Goal: Complete application form: Complete application form

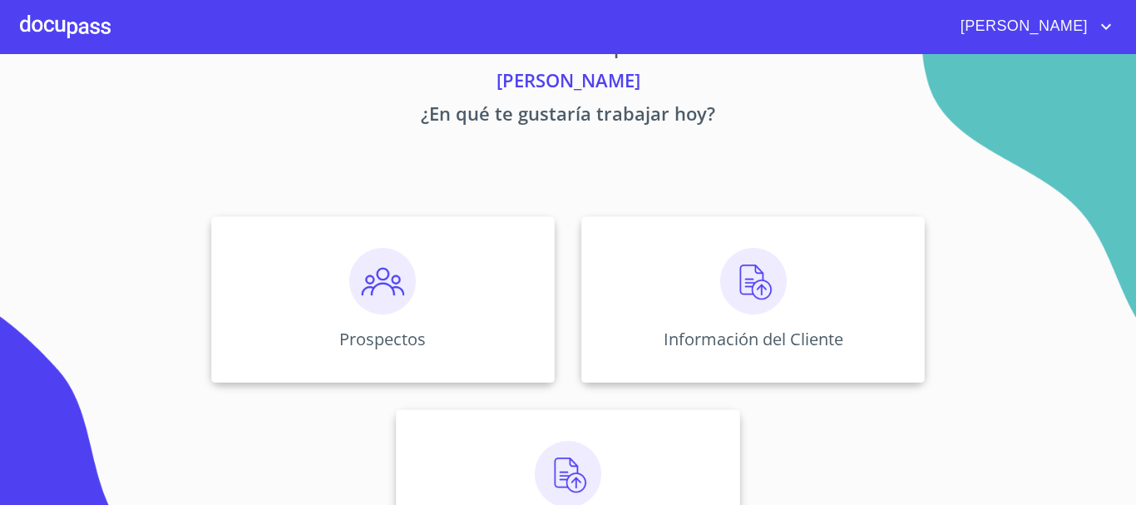
scroll to position [83, 0]
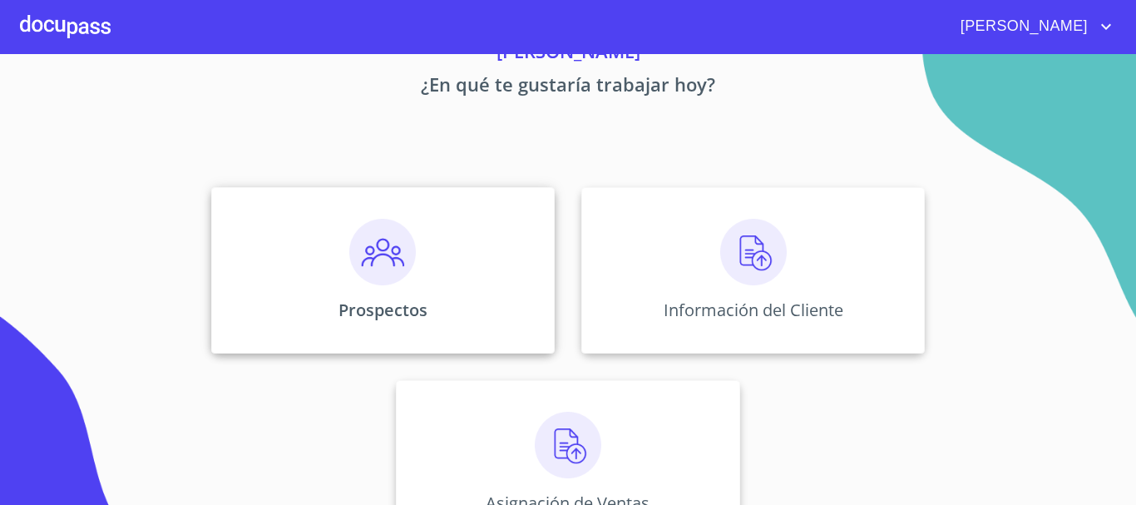
click at [417, 285] on div "Prospectos" at bounding box center [383, 270] width 344 height 166
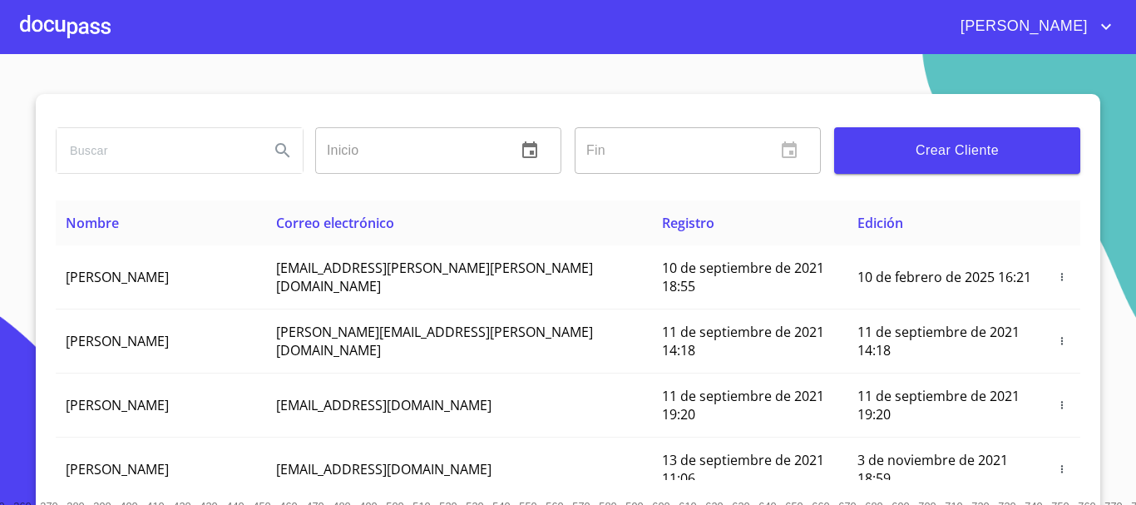
click at [913, 156] on span "Crear Cliente" at bounding box center [958, 150] width 220 height 23
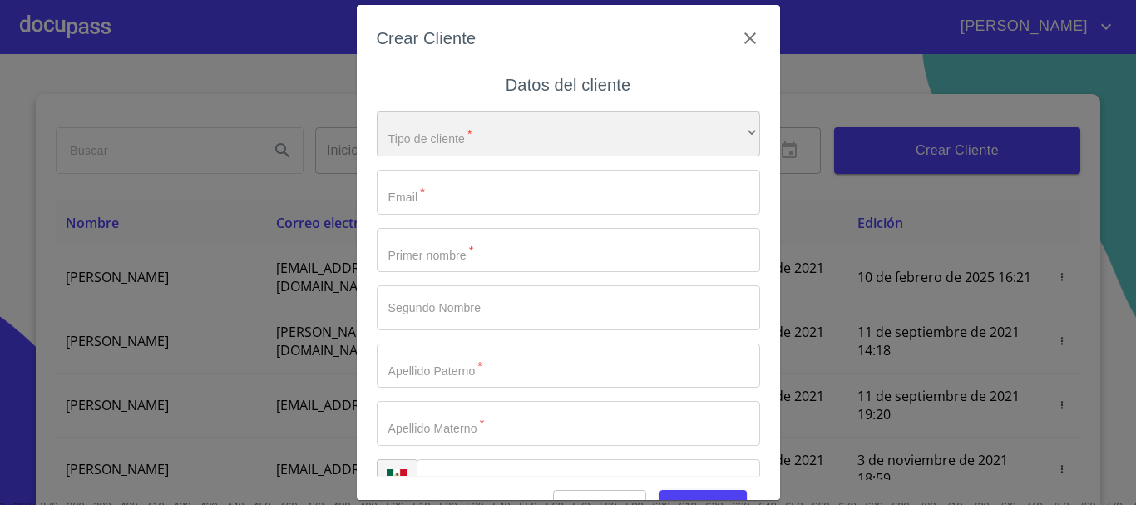
click at [597, 132] on div "​" at bounding box center [569, 133] width 384 height 45
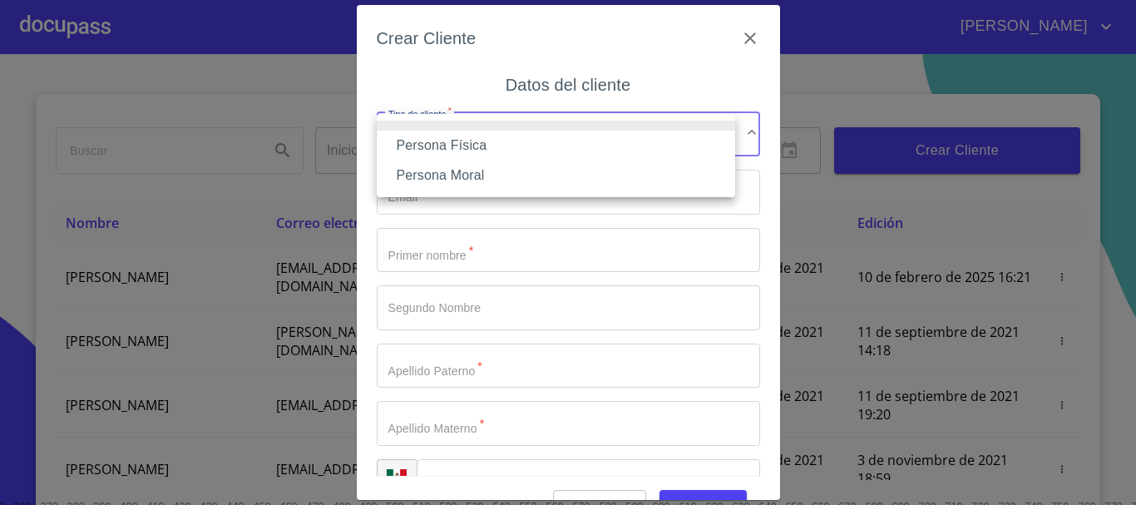
click at [554, 149] on li "Persona Física" at bounding box center [556, 146] width 359 height 30
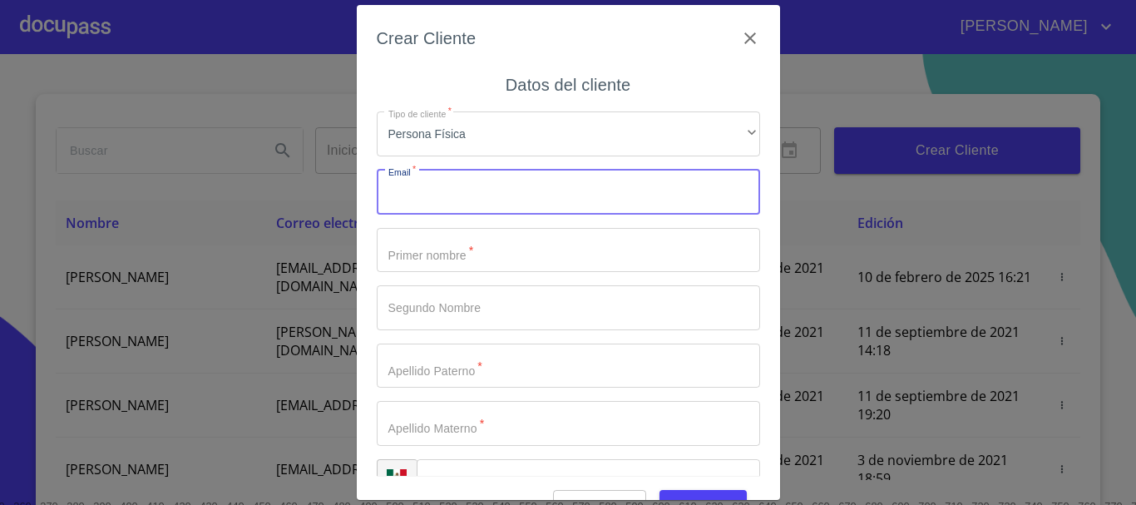
click at [535, 180] on input "Tipo de cliente   *" at bounding box center [569, 192] width 384 height 45
type input "o"
type input "[PERSON_NAME][EMAIL_ADDRESS][DOMAIN_NAME]"
click at [551, 247] on input "Tipo de cliente   *" at bounding box center [569, 250] width 384 height 45
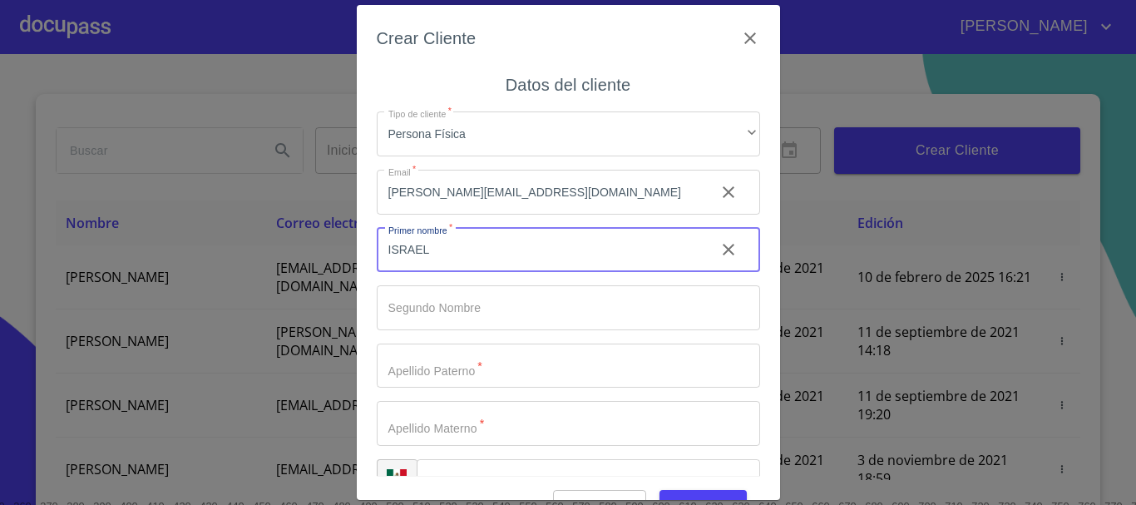
type input "ISRAEL"
click at [532, 355] on input "Tipo de cliente   *" at bounding box center [569, 366] width 384 height 45
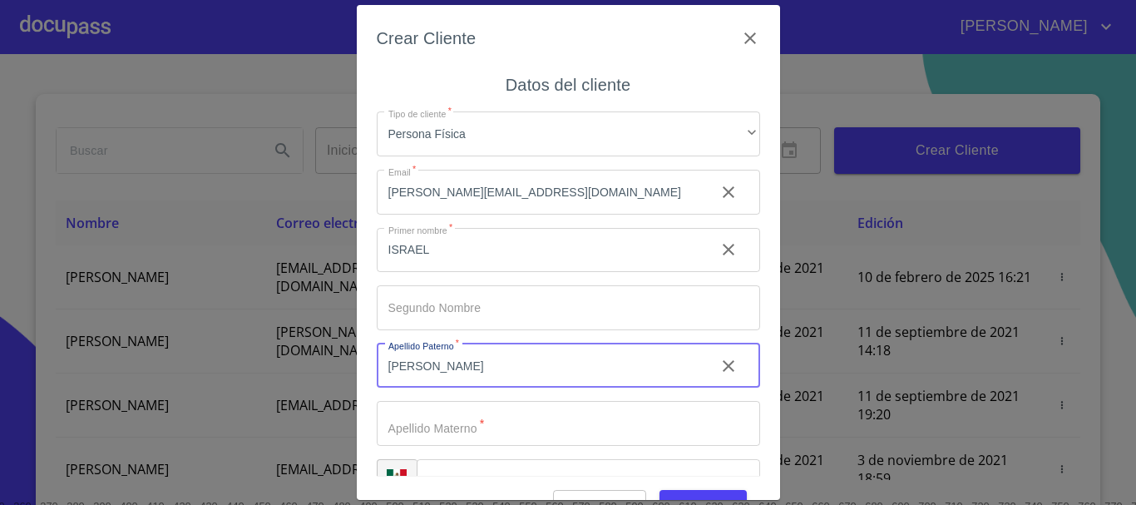
scroll to position [42, 0]
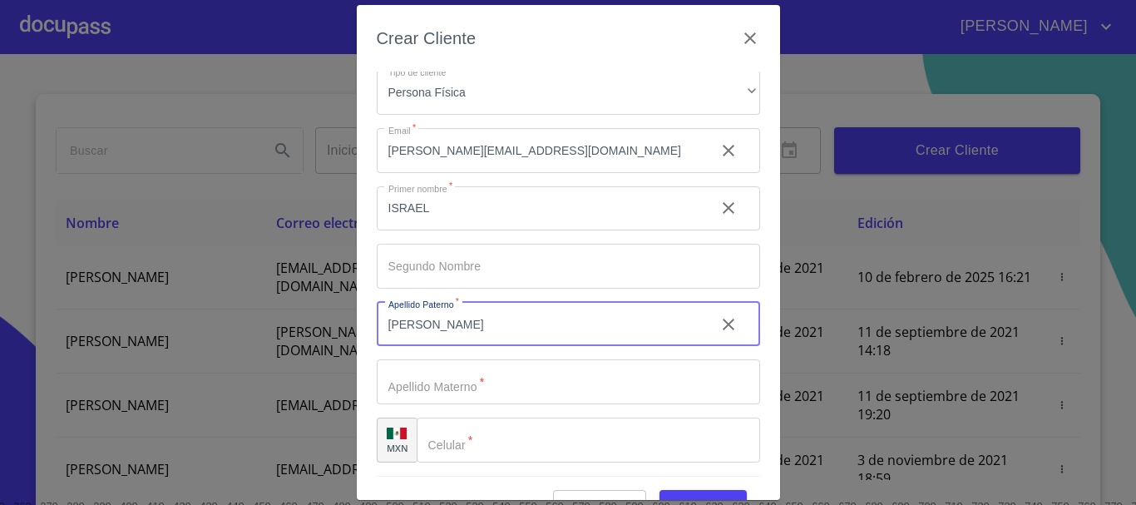
type input "[PERSON_NAME]"
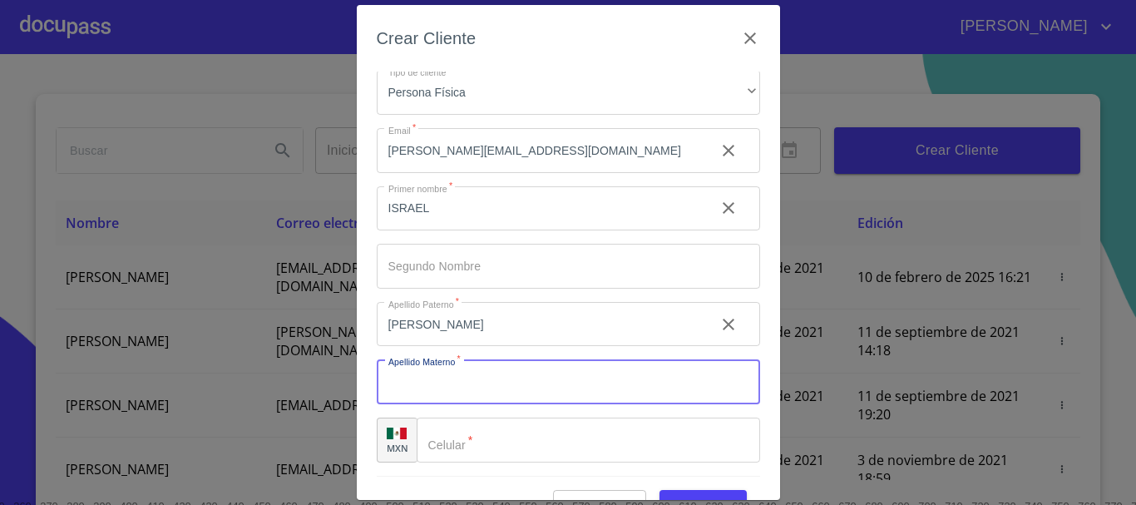
click at [532, 371] on input "Tipo de cliente   *" at bounding box center [569, 381] width 384 height 45
type input "[PERSON_NAME]"
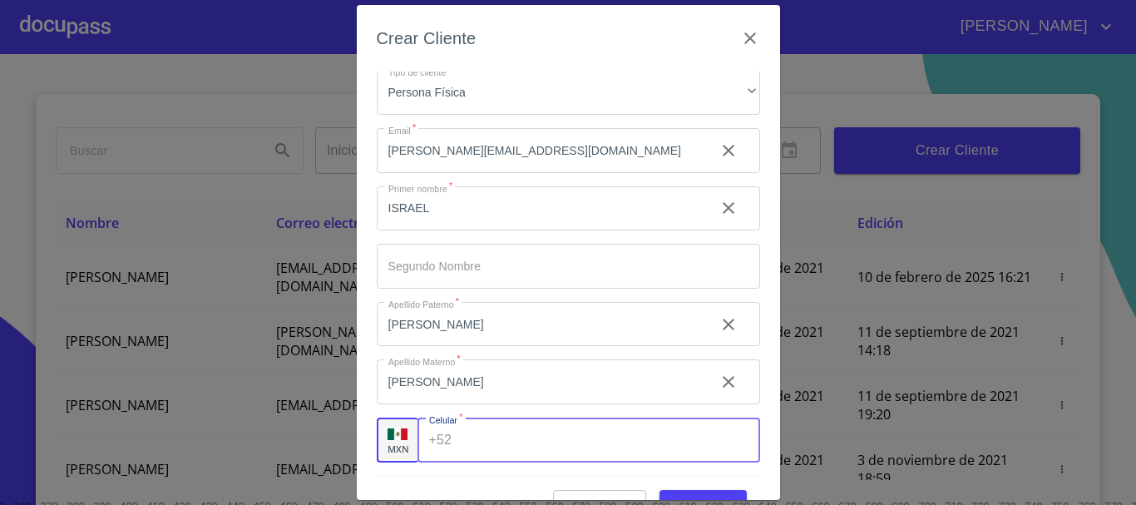
click at [542, 451] on input "Tipo de cliente   *" at bounding box center [608, 440] width 301 height 45
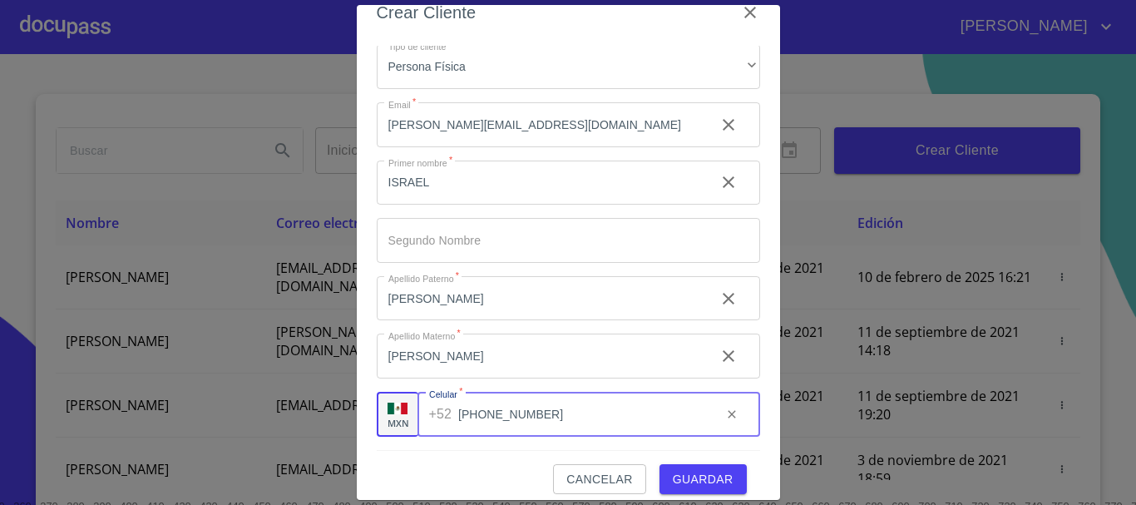
scroll to position [40, 0]
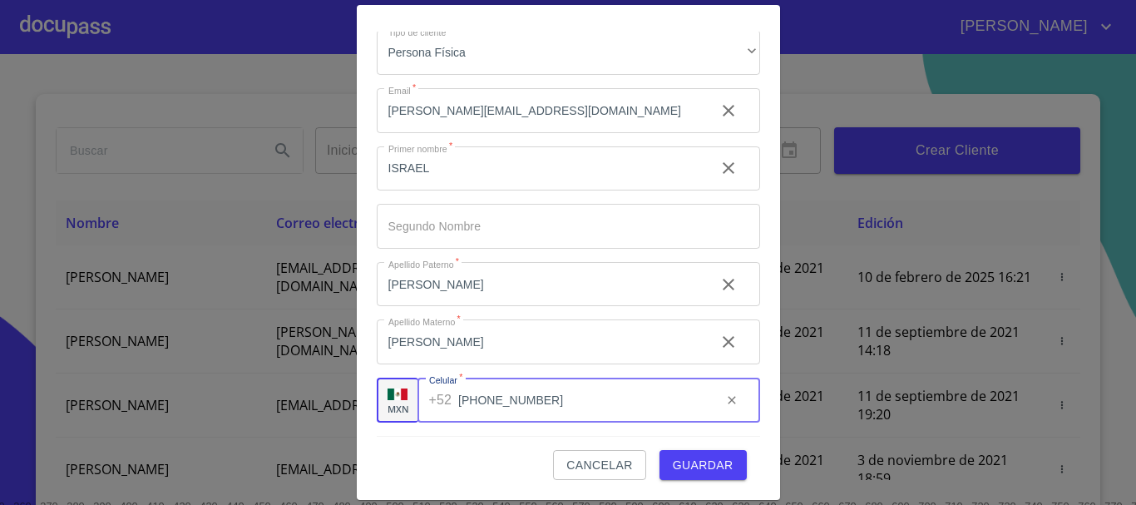
type input "[PHONE_NUMBER]"
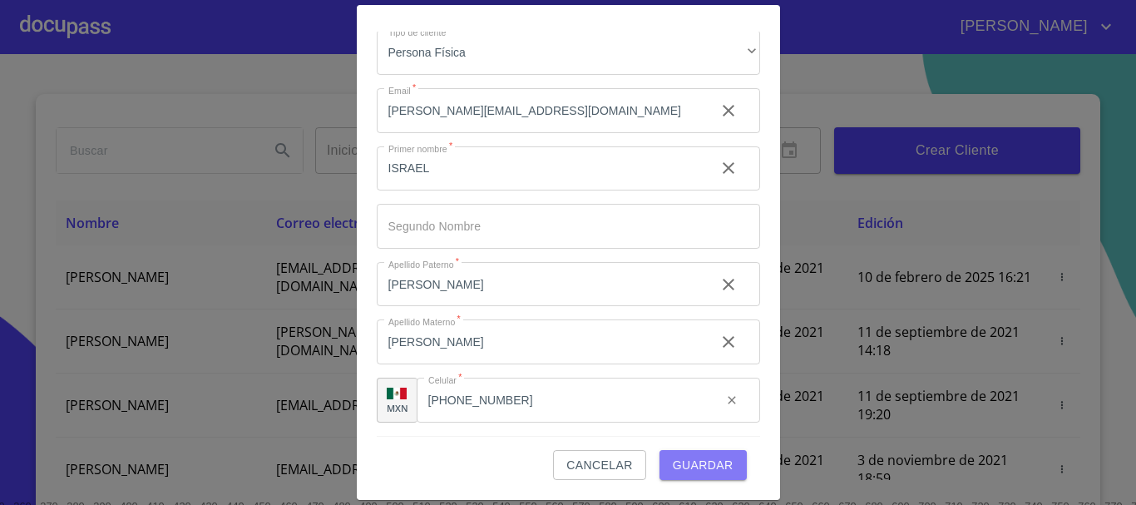
click at [689, 470] on span "Guardar" at bounding box center [703, 465] width 61 height 21
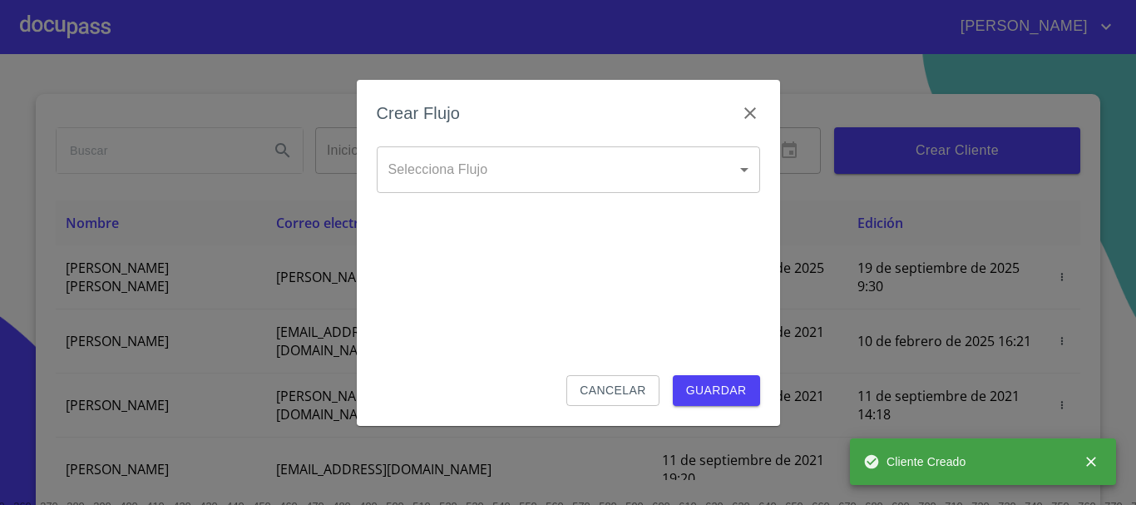
click at [473, 158] on body "[PERSON_NAME] ​ Fin ​ Crear Cliente Nombre Correo electrónico Registro Edición …" at bounding box center [568, 252] width 1136 height 505
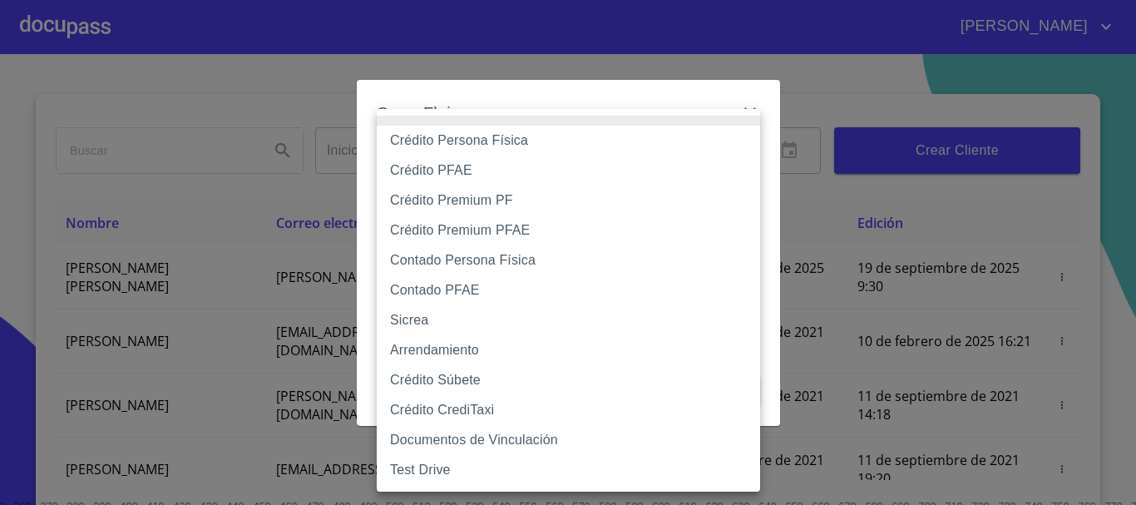
click at [454, 263] on li "Contado Persona Física" at bounding box center [569, 260] width 384 height 30
type input "60bf975b0d9865ccc2471536"
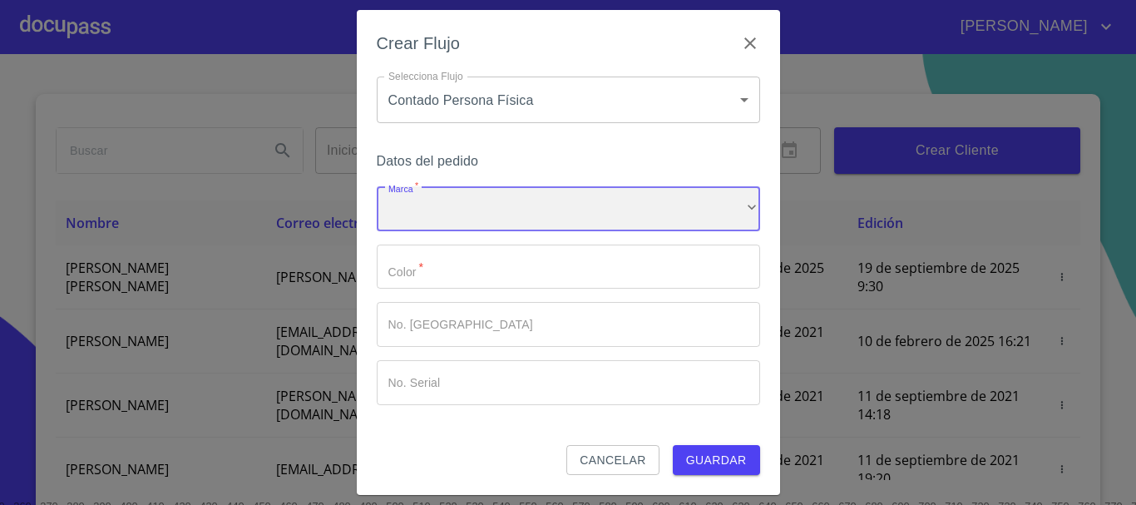
click at [464, 211] on div "​" at bounding box center [569, 208] width 384 height 45
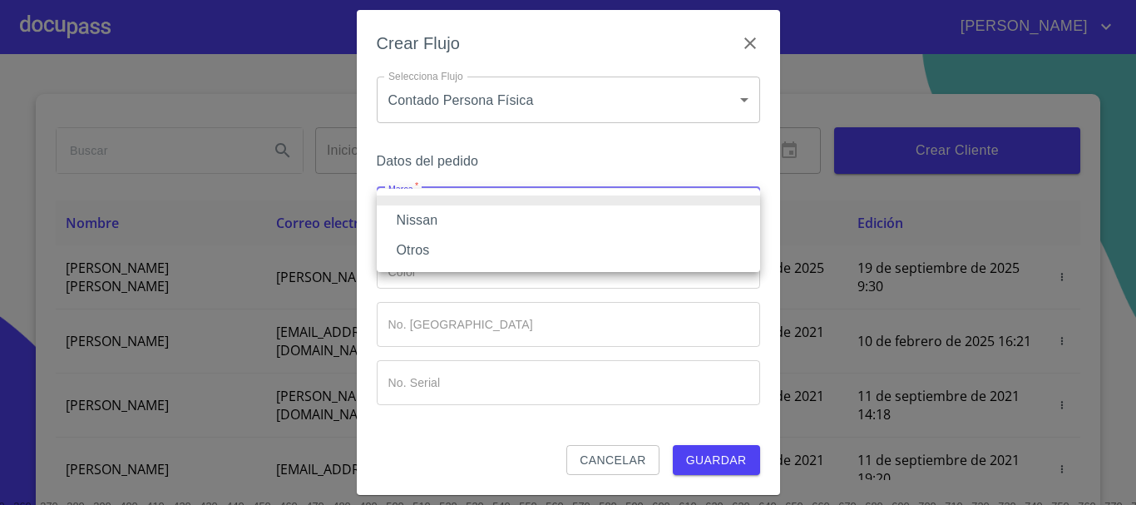
click at [464, 211] on li "Nissan" at bounding box center [569, 220] width 384 height 30
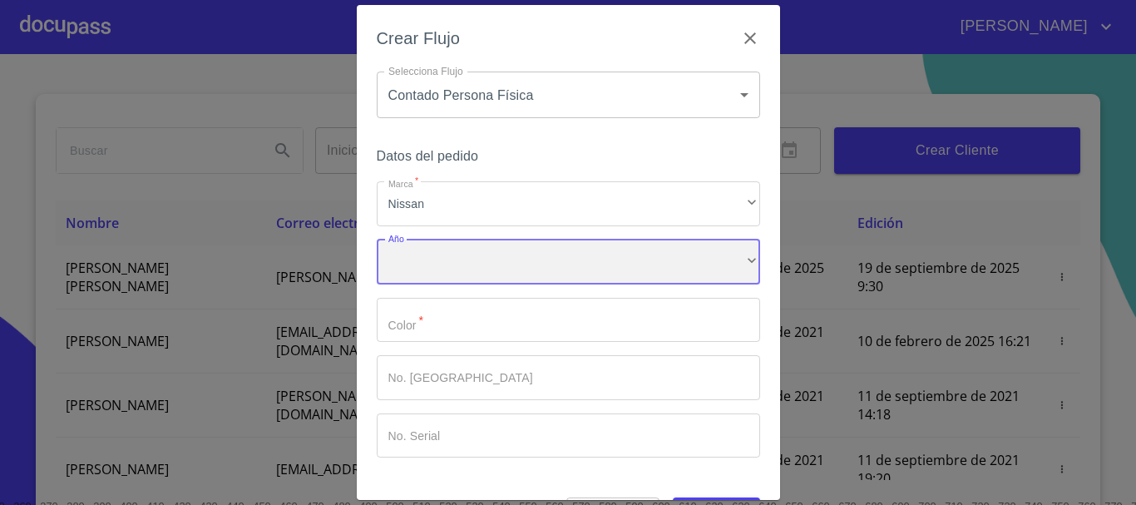
click at [465, 260] on div "​" at bounding box center [569, 262] width 384 height 45
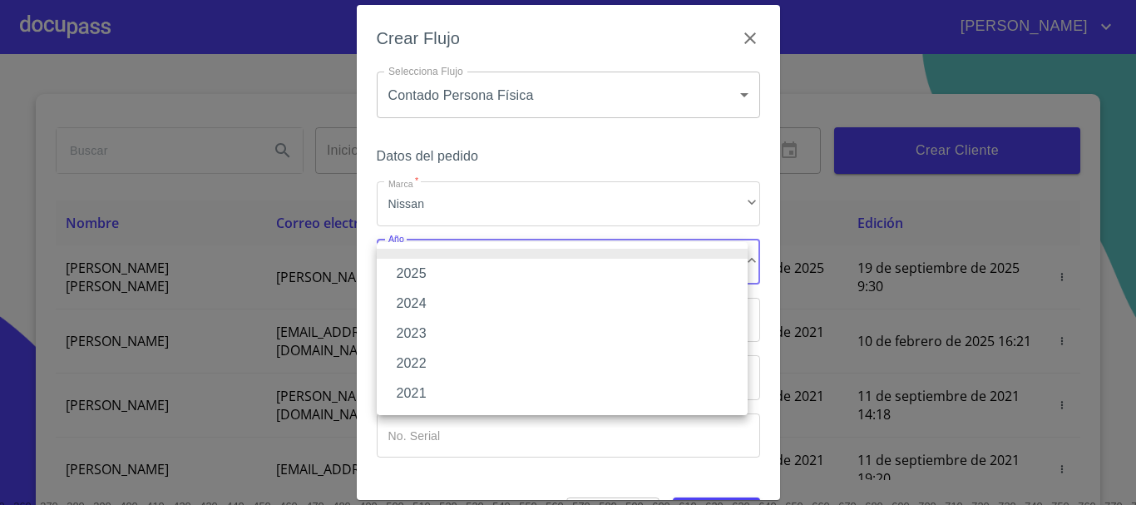
click at [455, 297] on li "2024" at bounding box center [562, 304] width 371 height 30
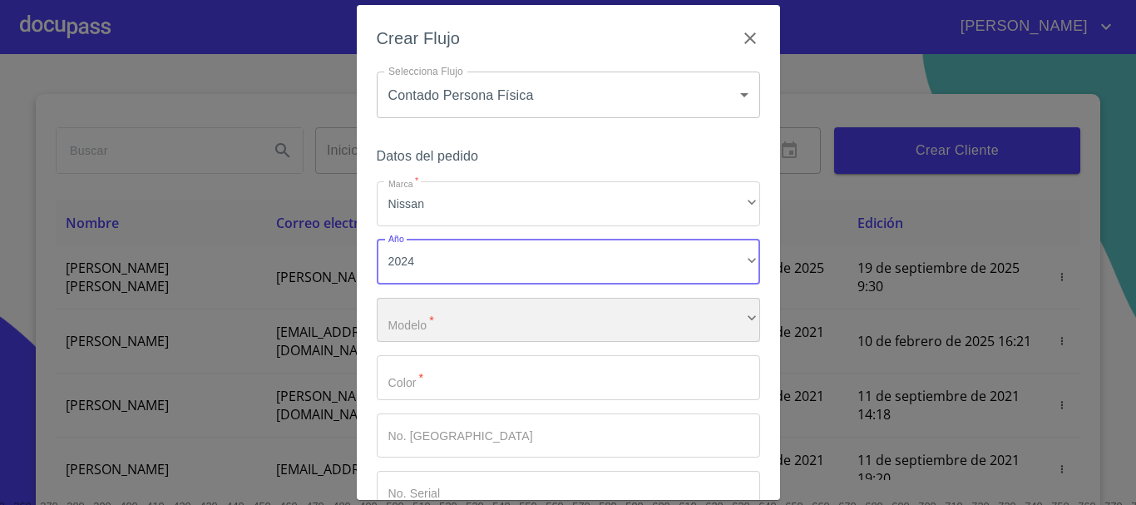
click at [457, 319] on div "​" at bounding box center [569, 320] width 384 height 45
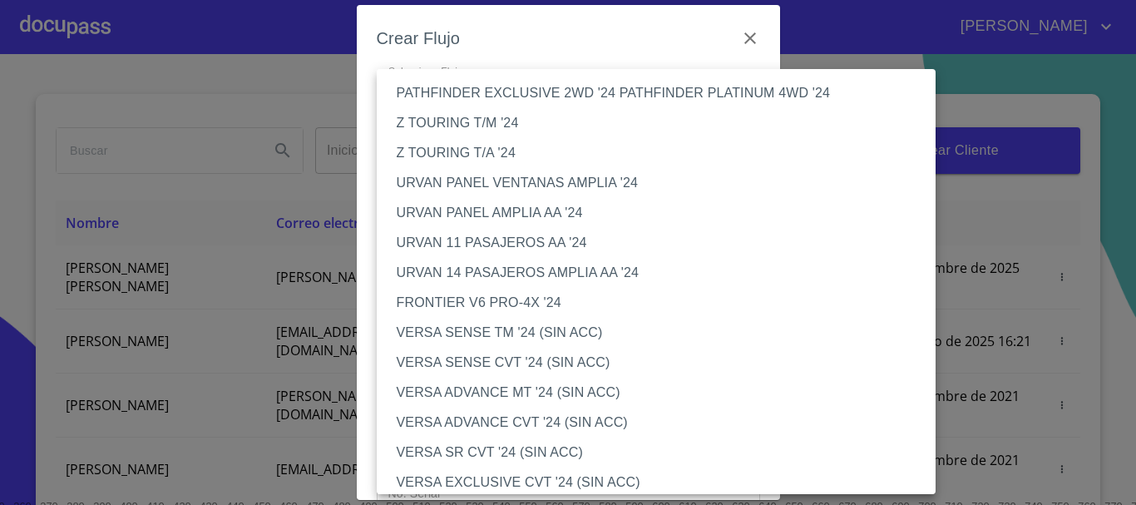
scroll to position [1414, 0]
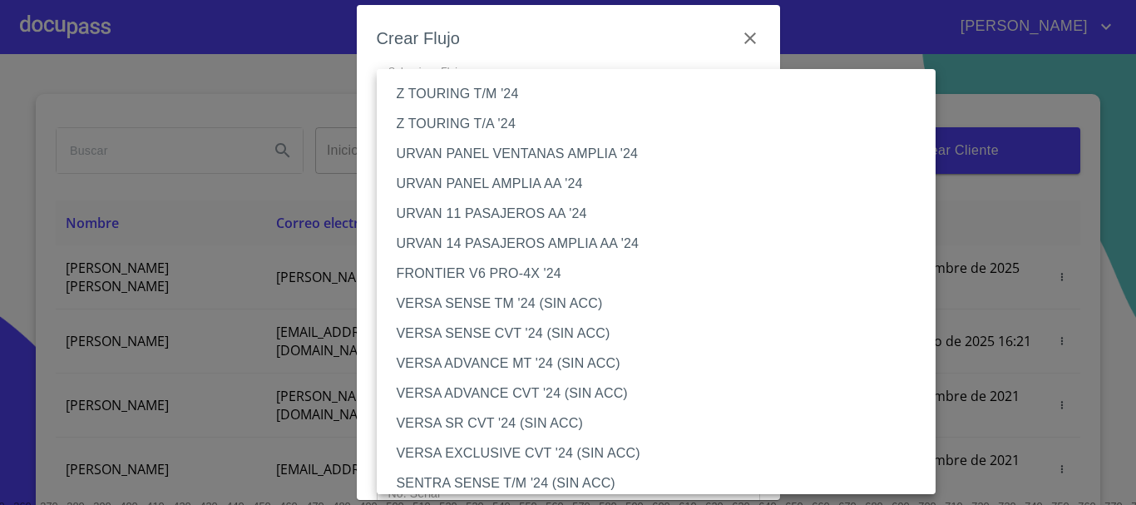
click at [523, 359] on li "VERSA ADVANCE MT '24 (SIN ACC)" at bounding box center [663, 364] width 572 height 30
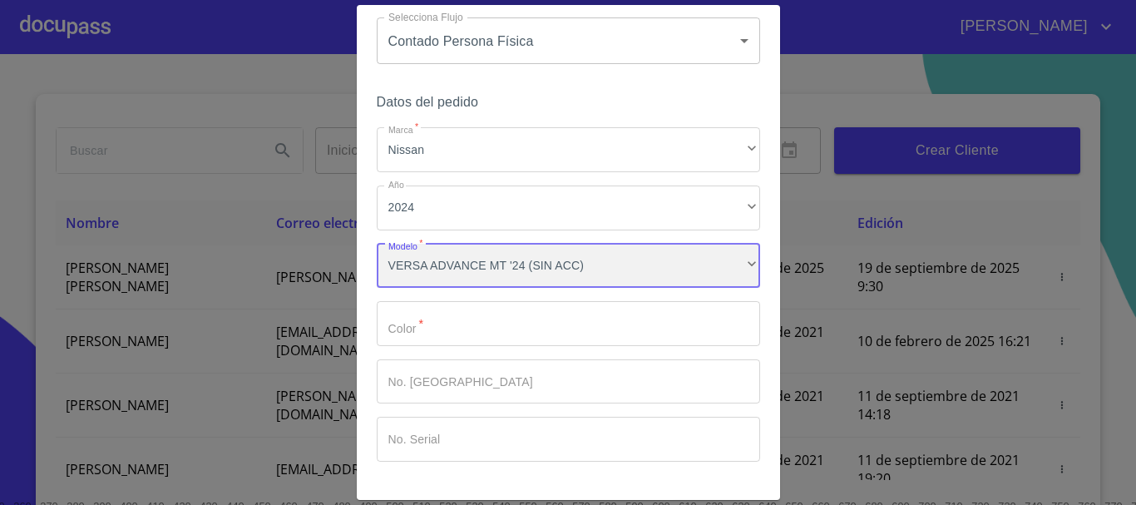
scroll to position [83, 0]
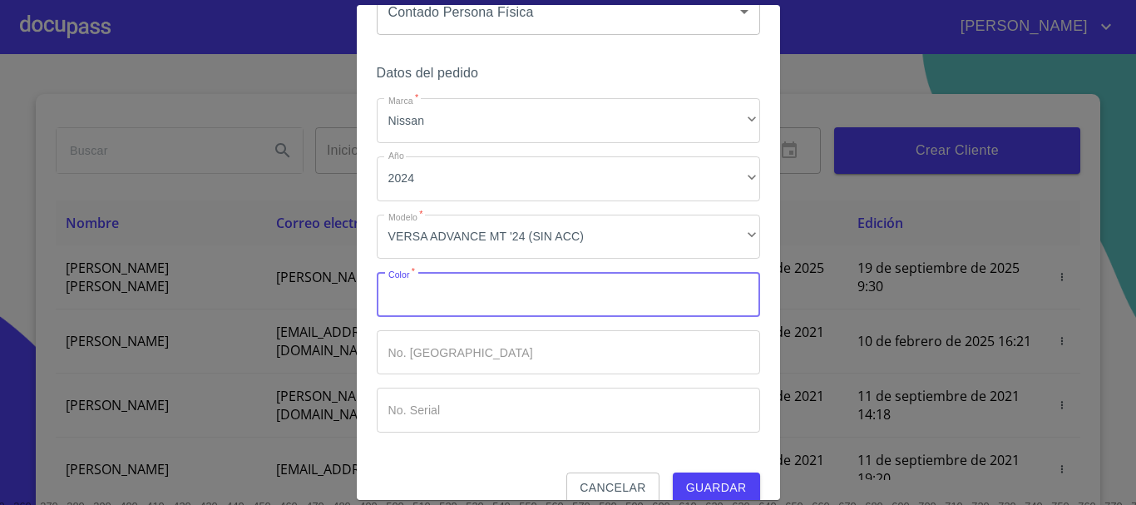
click at [539, 302] on input "Marca   *" at bounding box center [569, 294] width 384 height 45
type input "BLANCO"
click at [534, 351] on input "Marca   *" at bounding box center [569, 352] width 384 height 45
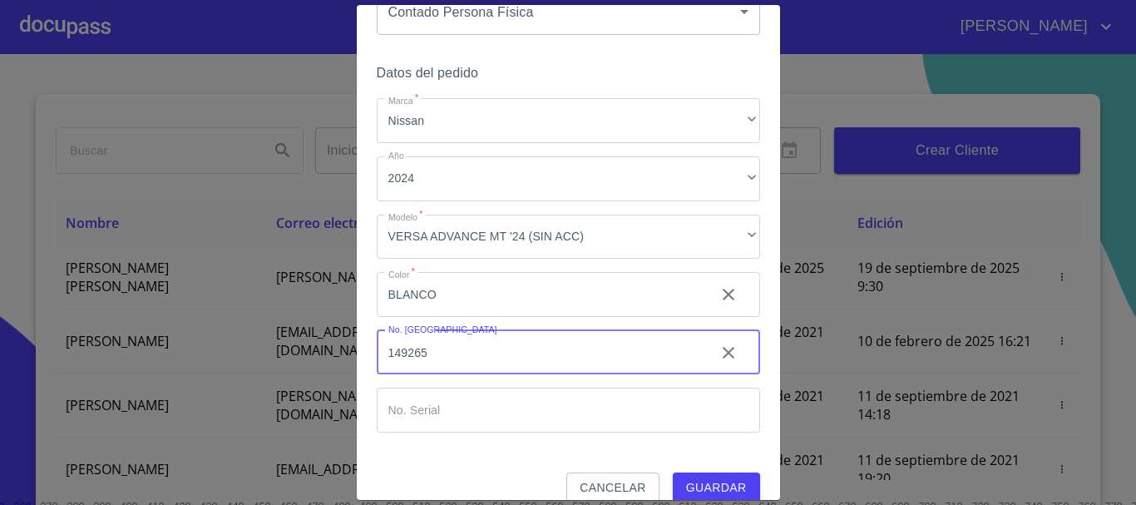
scroll to position [106, 0]
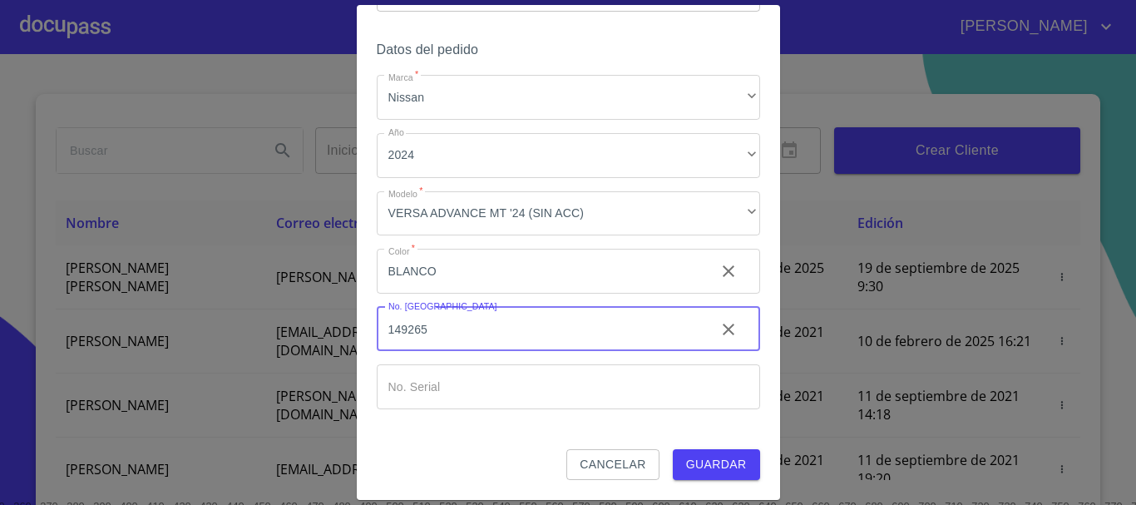
type input "149265"
click at [605, 393] on input "Marca   *" at bounding box center [569, 386] width 384 height 45
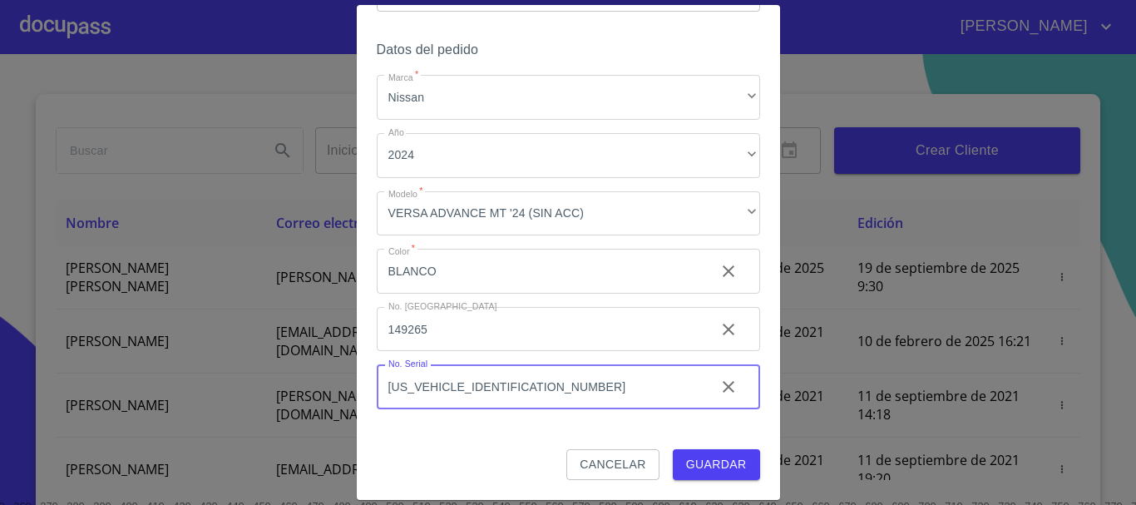
type input "[US_VEHICLE_IDENTIFICATION_NUMBER]"
click at [689, 463] on span "Guardar" at bounding box center [716, 464] width 61 height 21
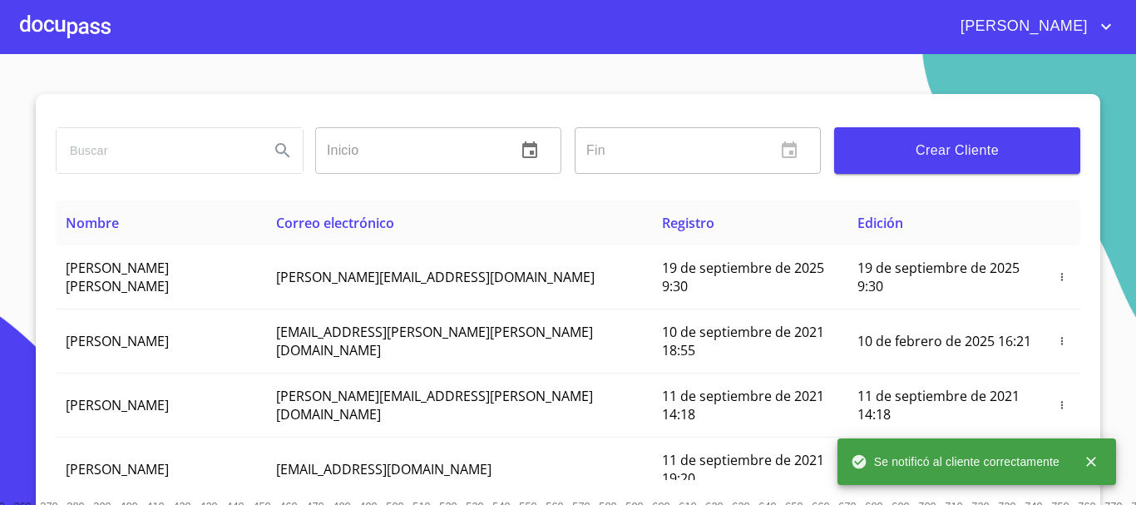
click at [87, 27] on div at bounding box center [65, 26] width 91 height 53
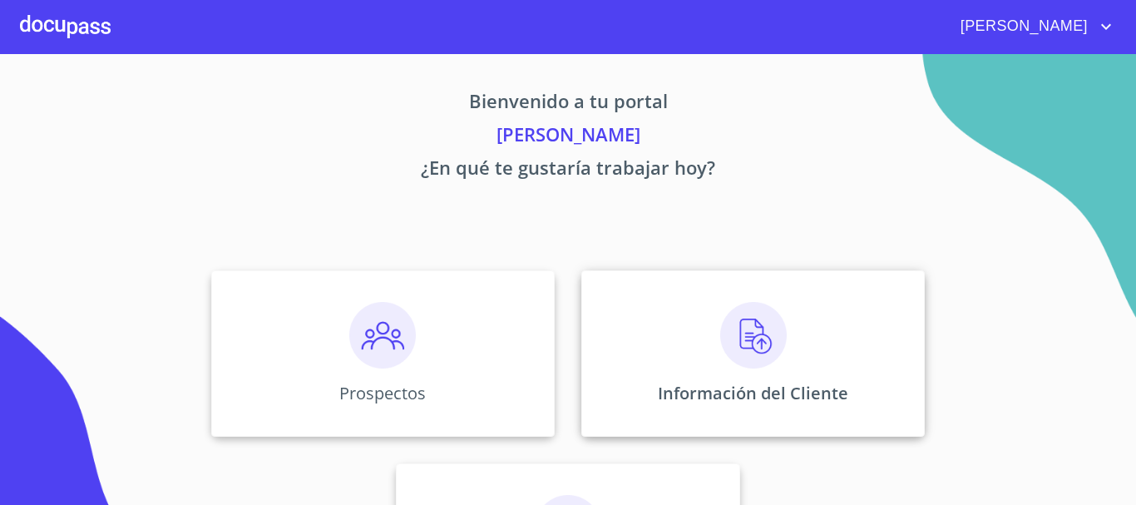
click at [756, 341] on img at bounding box center [753, 335] width 67 height 67
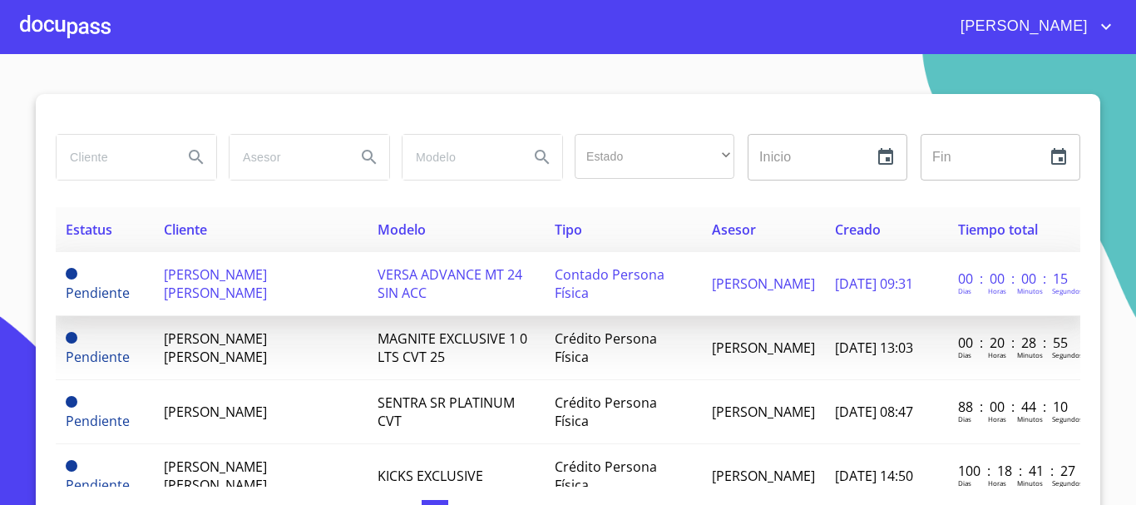
click at [450, 290] on td "VERSA ADVANCE MT 24 SIN ACC" at bounding box center [456, 284] width 177 height 64
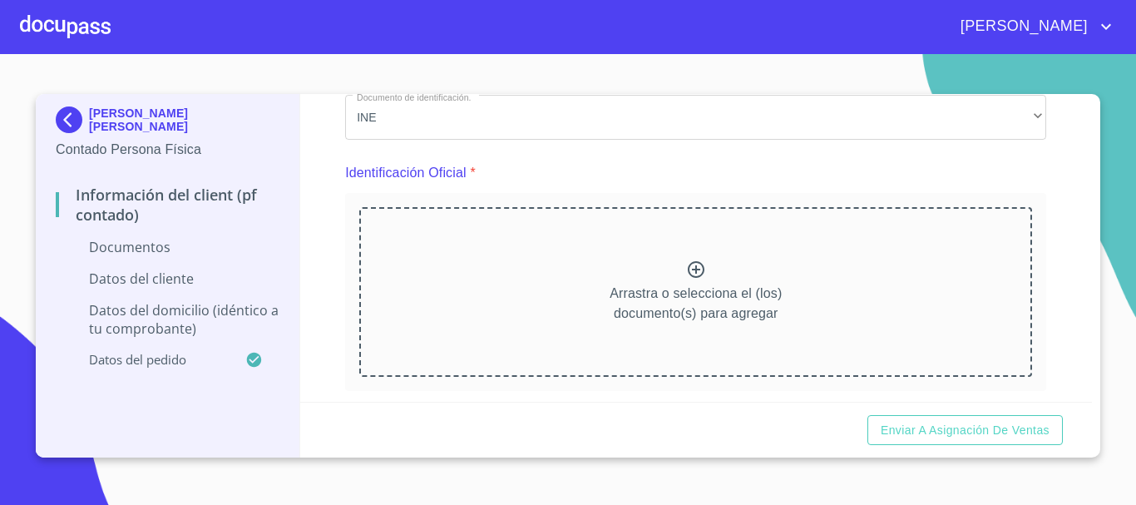
scroll to position [166, 0]
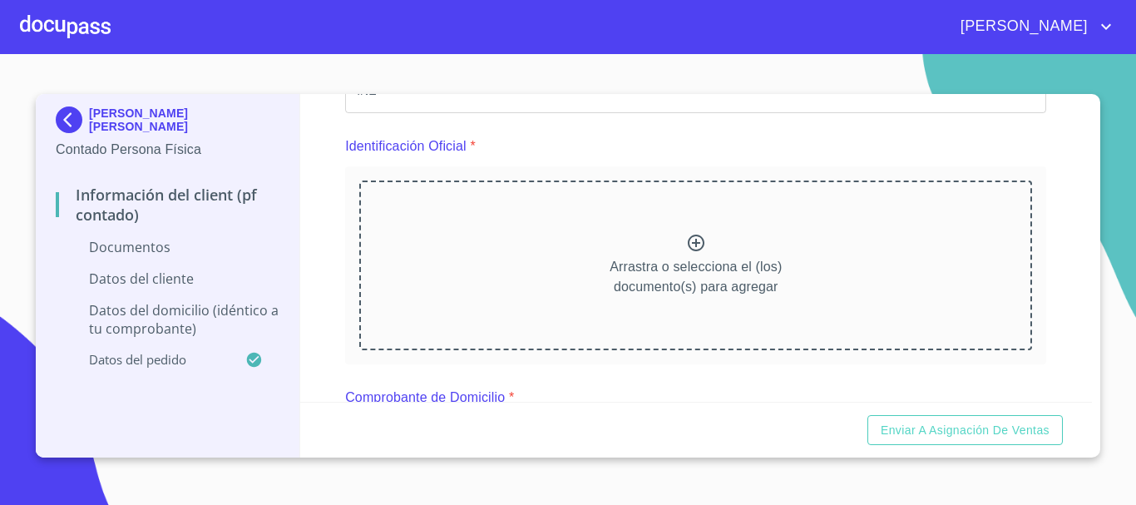
click at [695, 242] on icon at bounding box center [696, 243] width 20 height 20
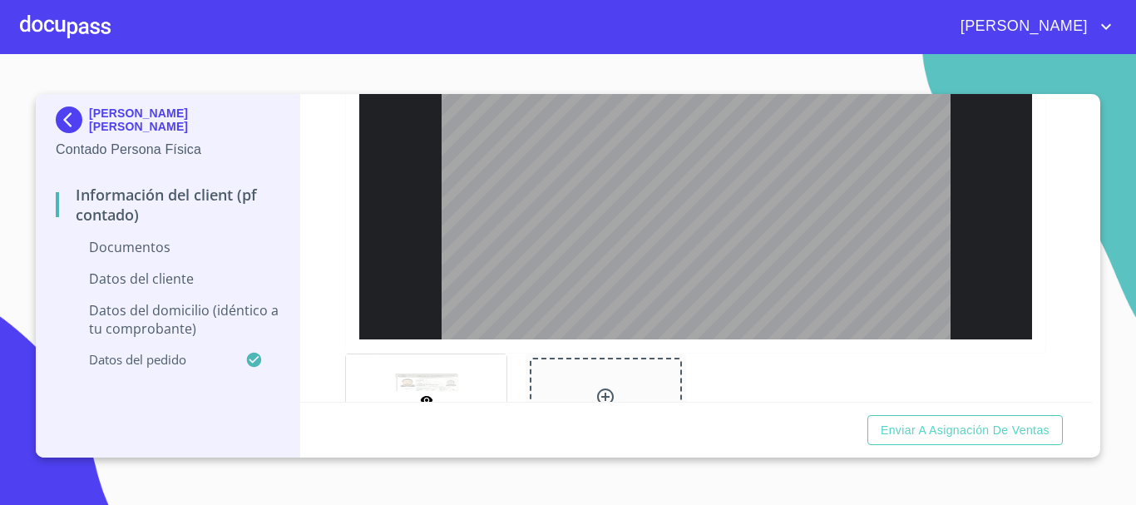
scroll to position [589, 0]
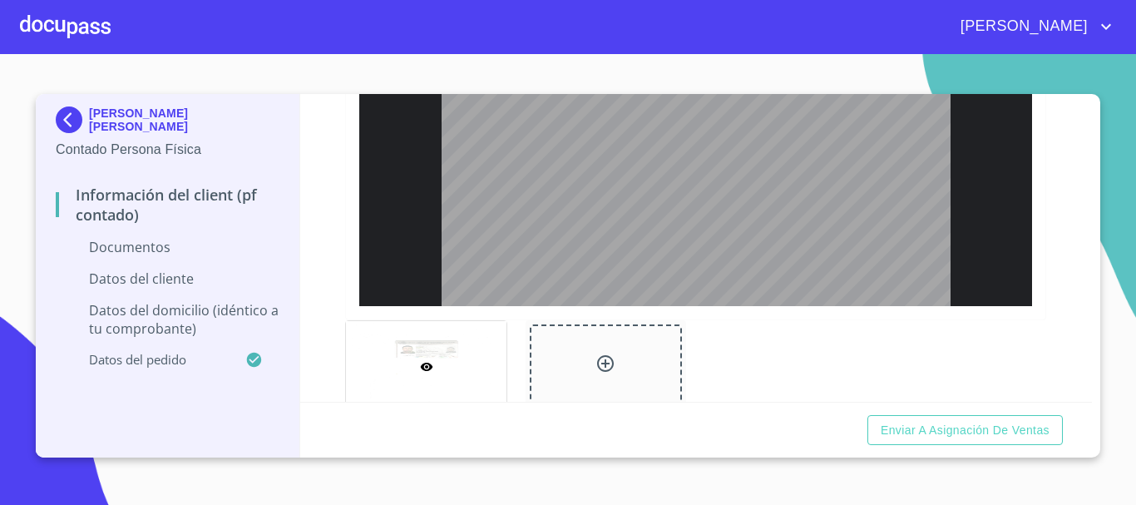
click at [601, 363] on icon at bounding box center [605, 363] width 17 height 17
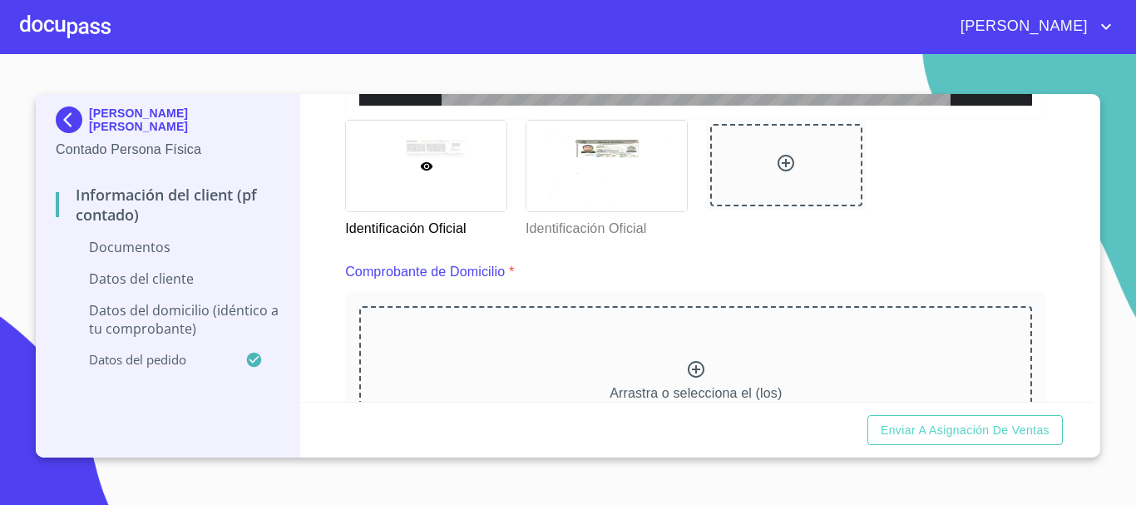
scroll to position [823, 0]
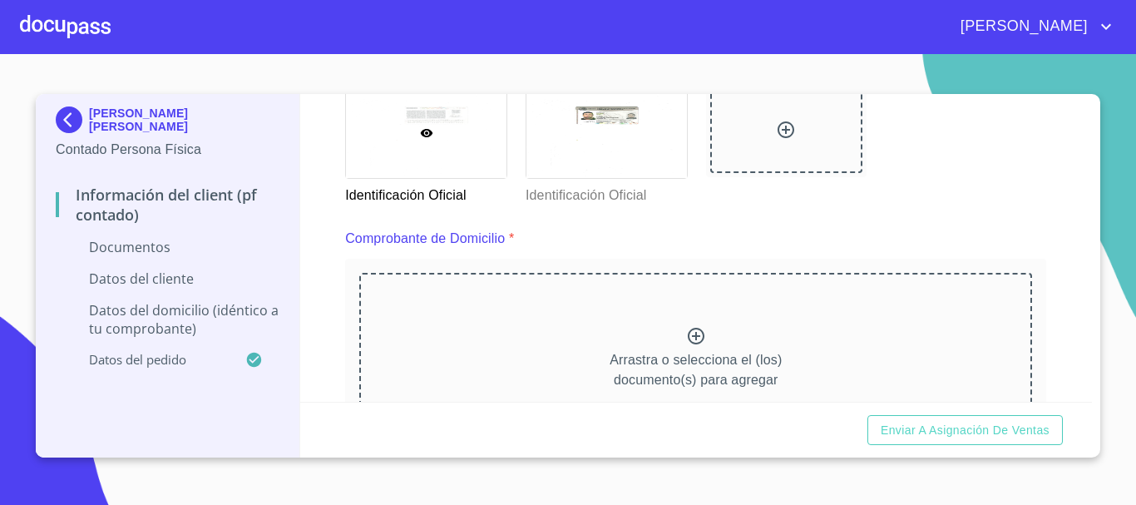
click at [696, 338] on icon at bounding box center [696, 336] width 17 height 17
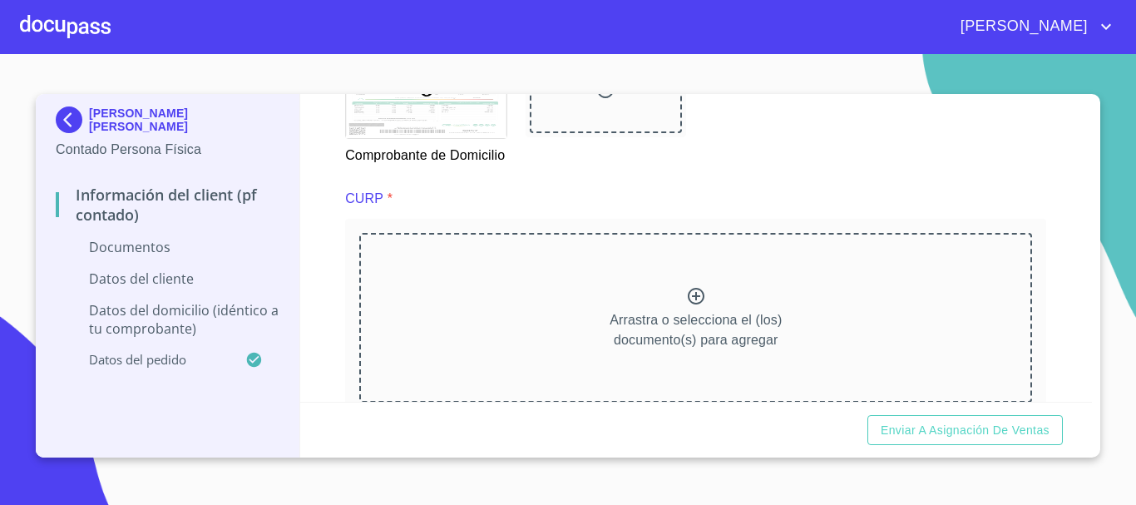
scroll to position [1646, 0]
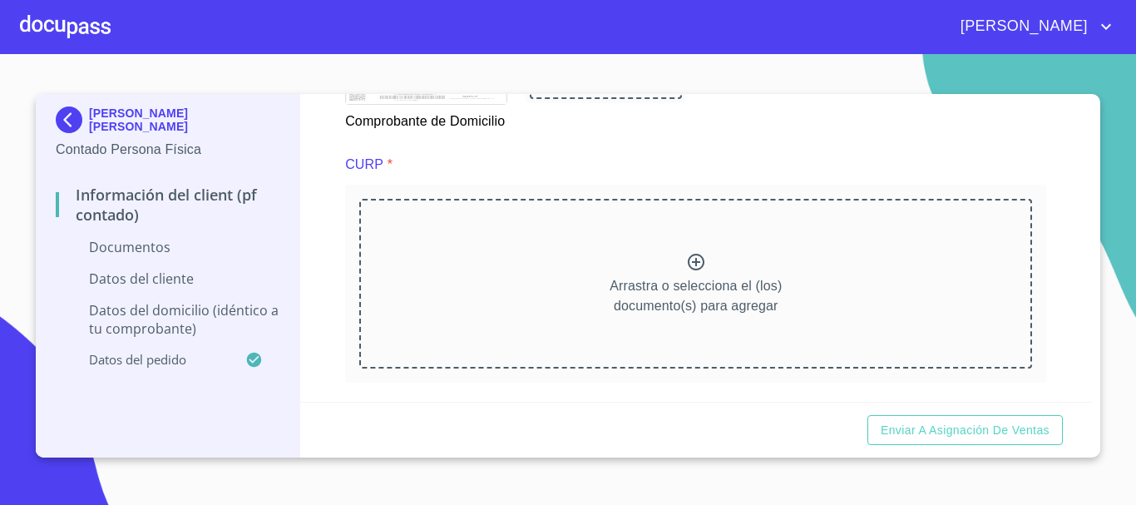
click at [689, 272] on icon at bounding box center [696, 262] width 20 height 20
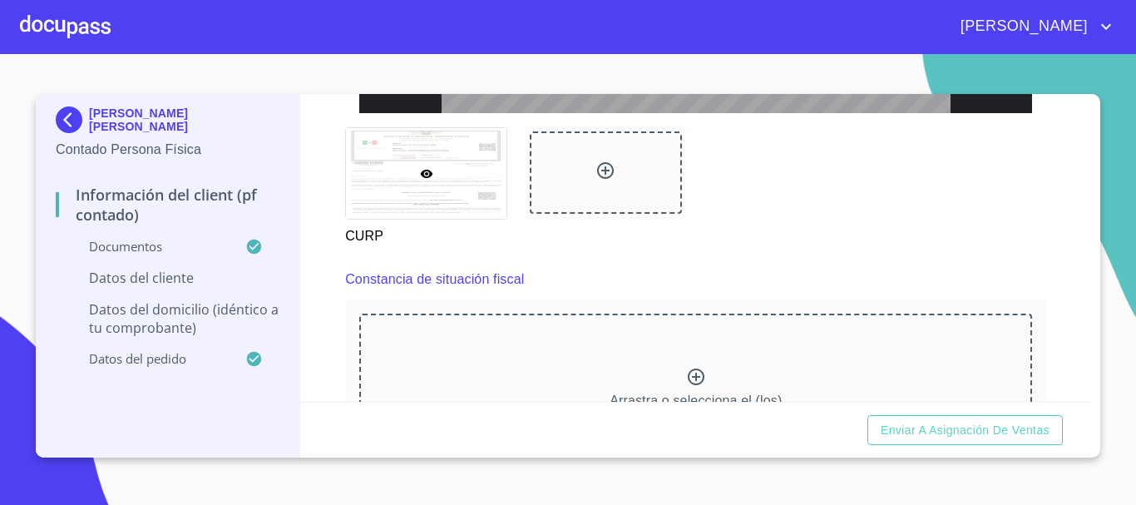
scroll to position [2359, 0]
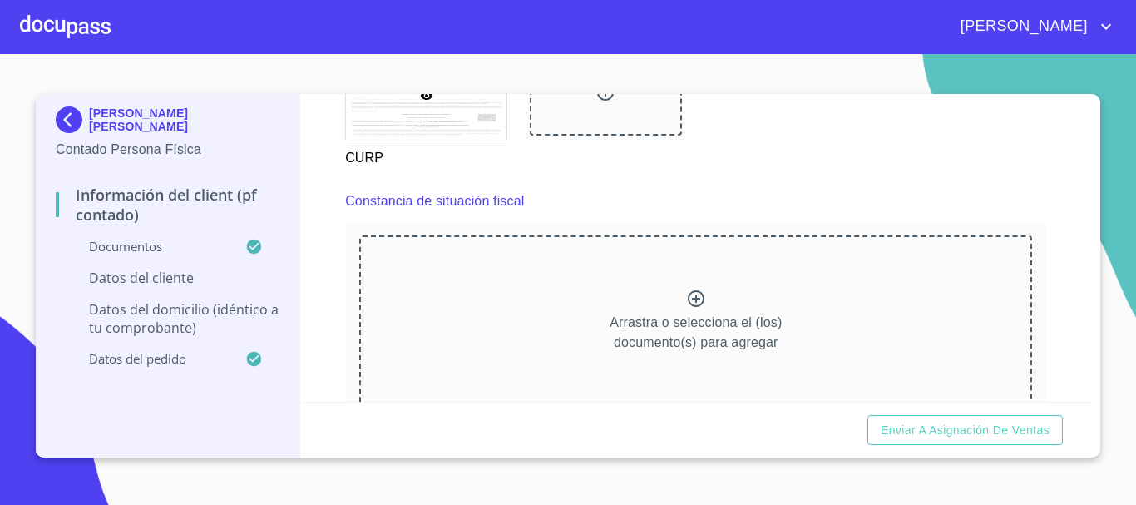
click at [690, 307] on icon at bounding box center [696, 298] width 17 height 17
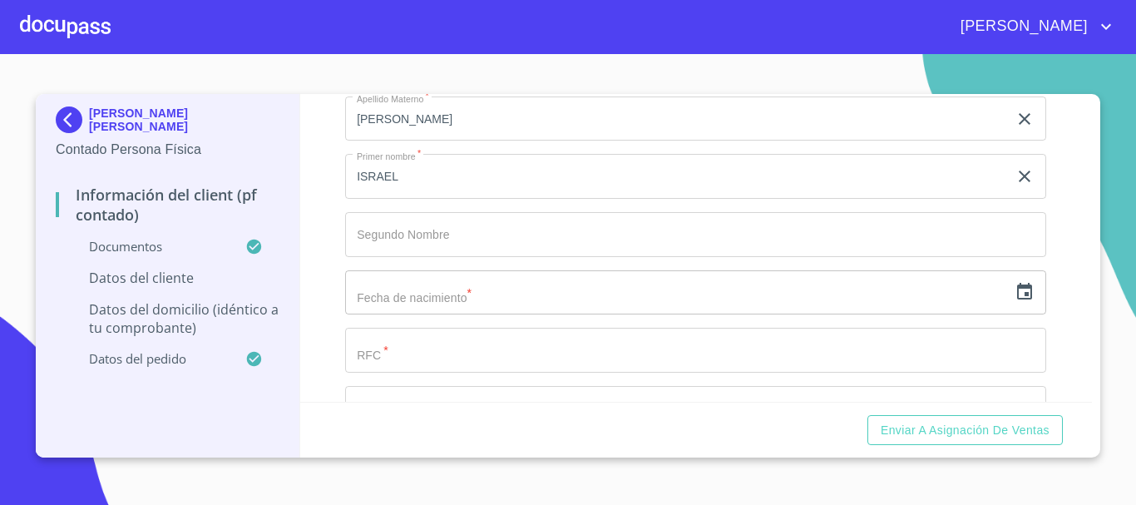
scroll to position [3371, 0]
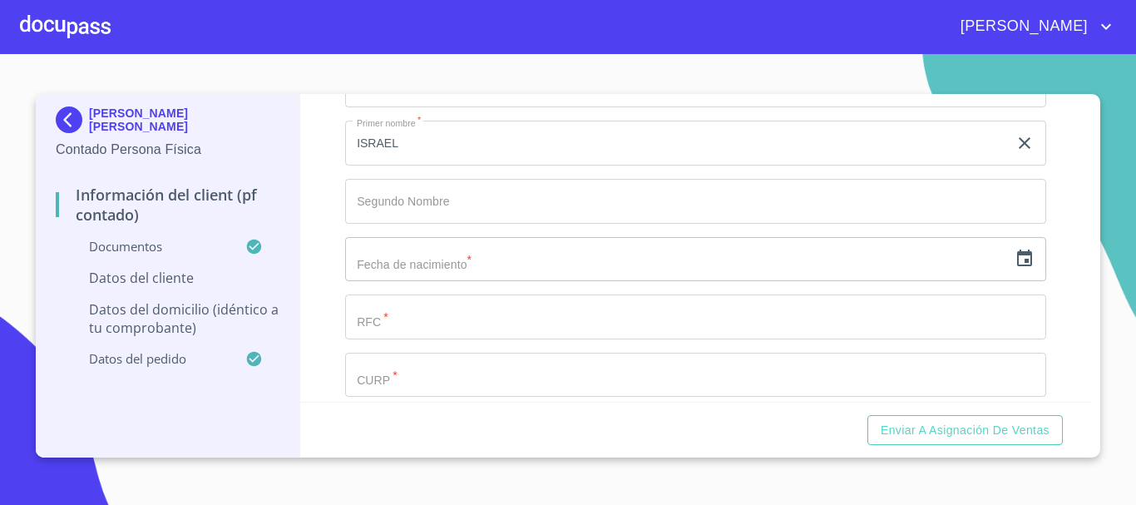
click at [1017, 266] on icon "button" at bounding box center [1024, 258] width 15 height 17
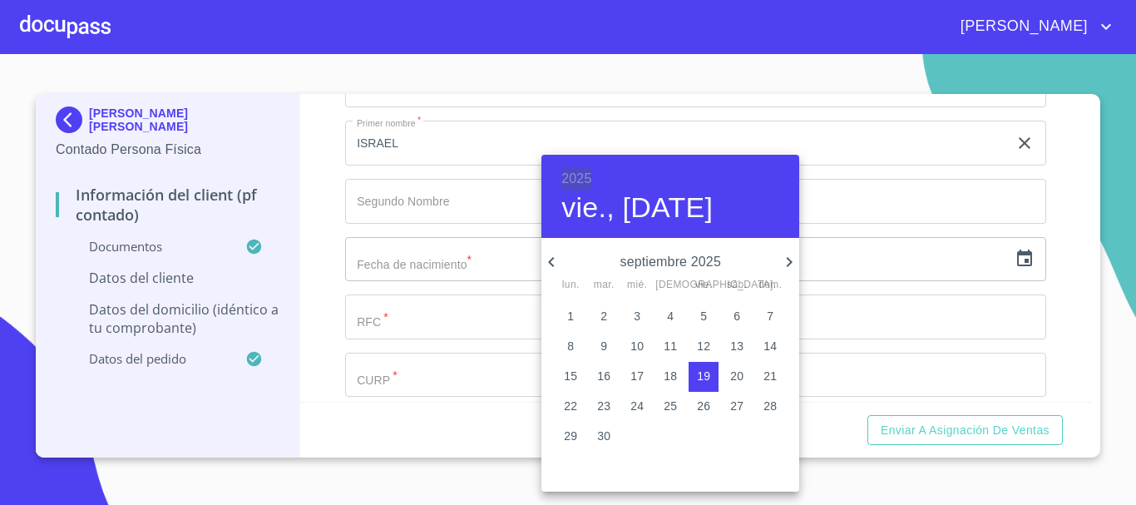
click at [572, 181] on h6 "2025" at bounding box center [577, 178] width 30 height 23
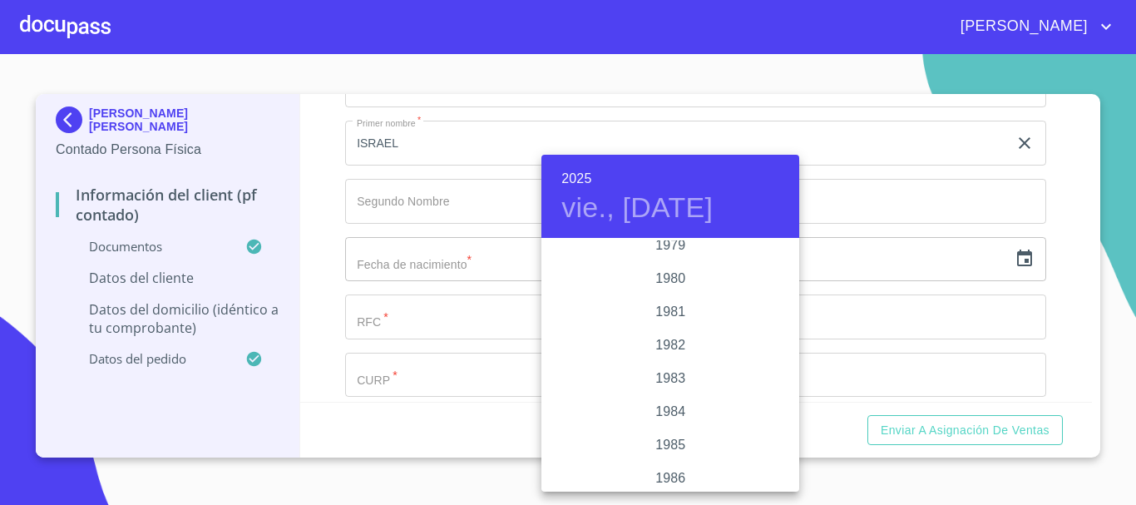
scroll to position [1975, 0]
click at [662, 380] on div "1988" at bounding box center [671, 378] width 258 height 33
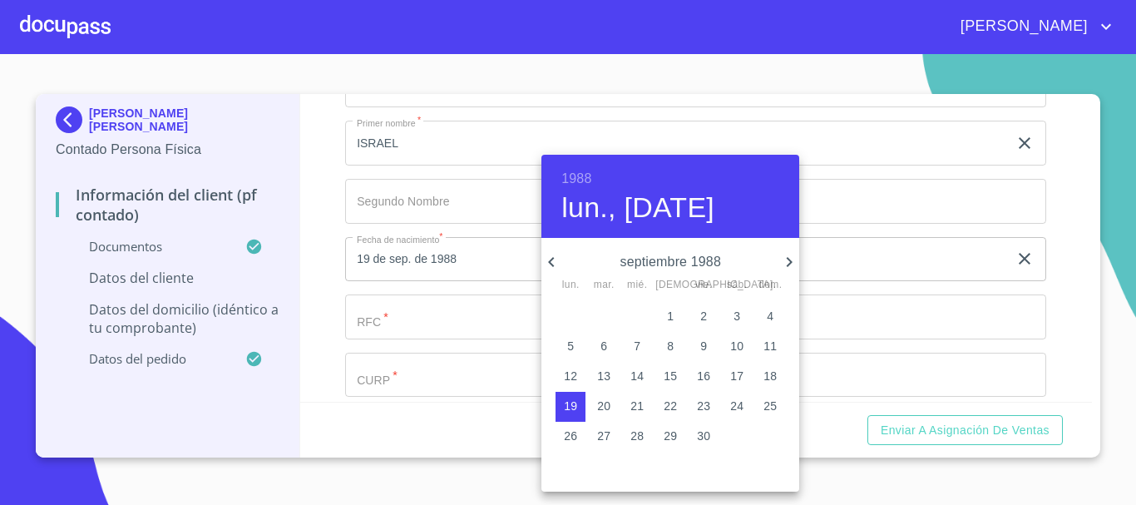
click at [788, 260] on icon "button" at bounding box center [790, 262] width 20 height 20
click at [635, 374] on p "12" at bounding box center [637, 376] width 13 height 17
type input "12 de oct. de 1988"
click at [960, 271] on div at bounding box center [568, 252] width 1136 height 505
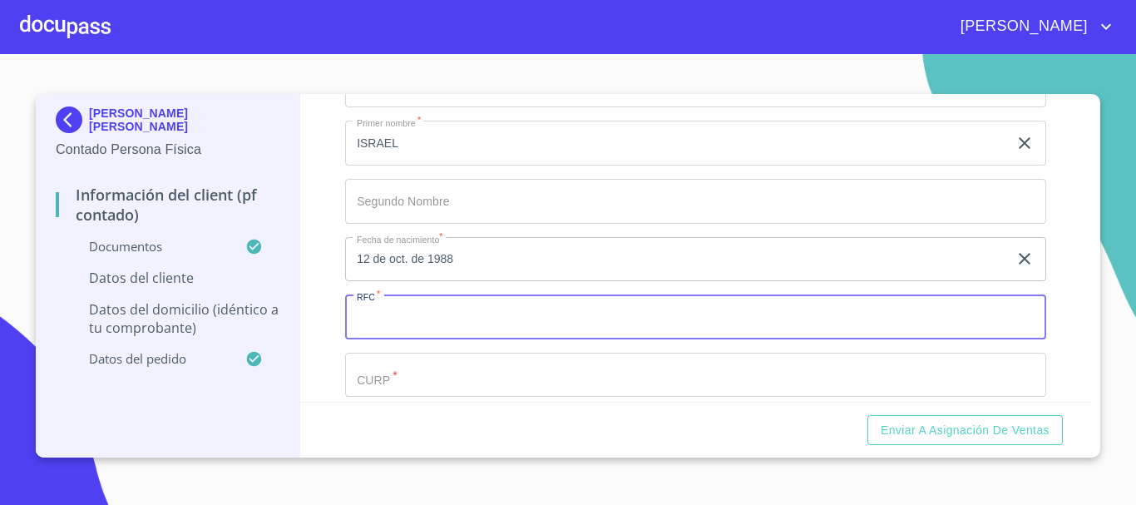
click at [568, 329] on input "Documento de identificación.   *" at bounding box center [695, 317] width 701 height 45
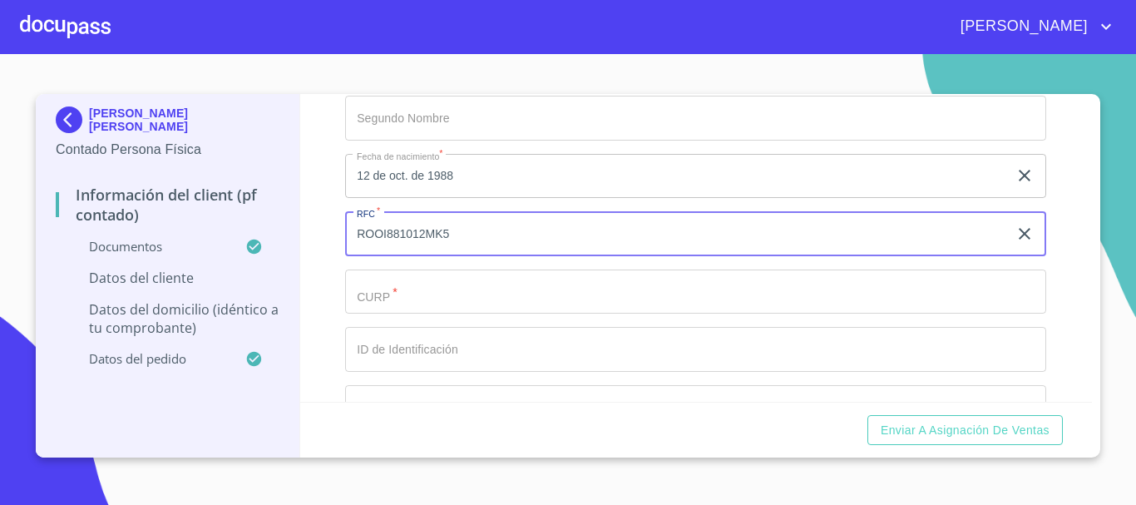
type input "ROOI881012MK5"
click at [555, 314] on input "Documento de identificación.   *" at bounding box center [695, 292] width 701 height 45
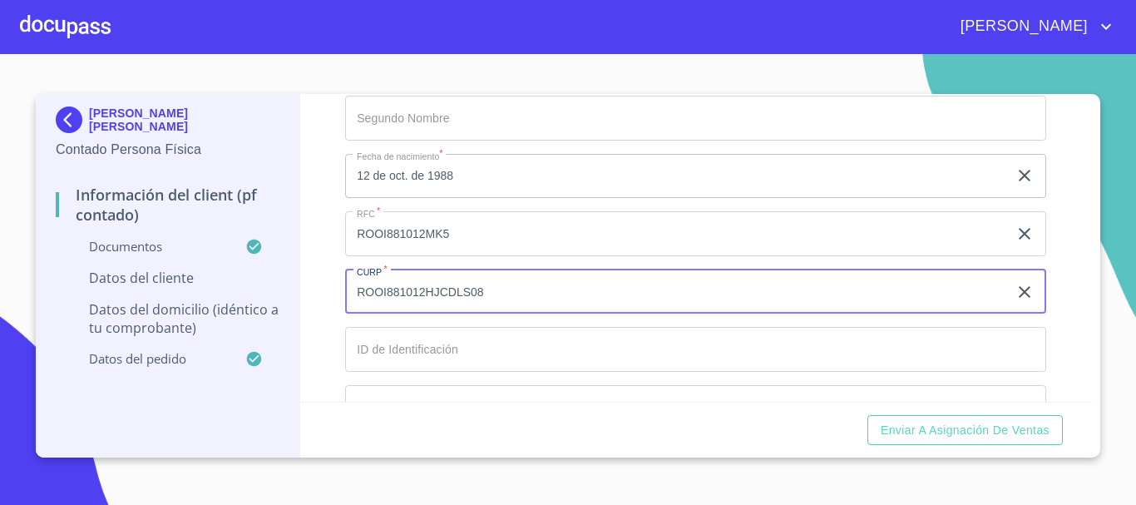
type input "ROOI881012HJCDLS08"
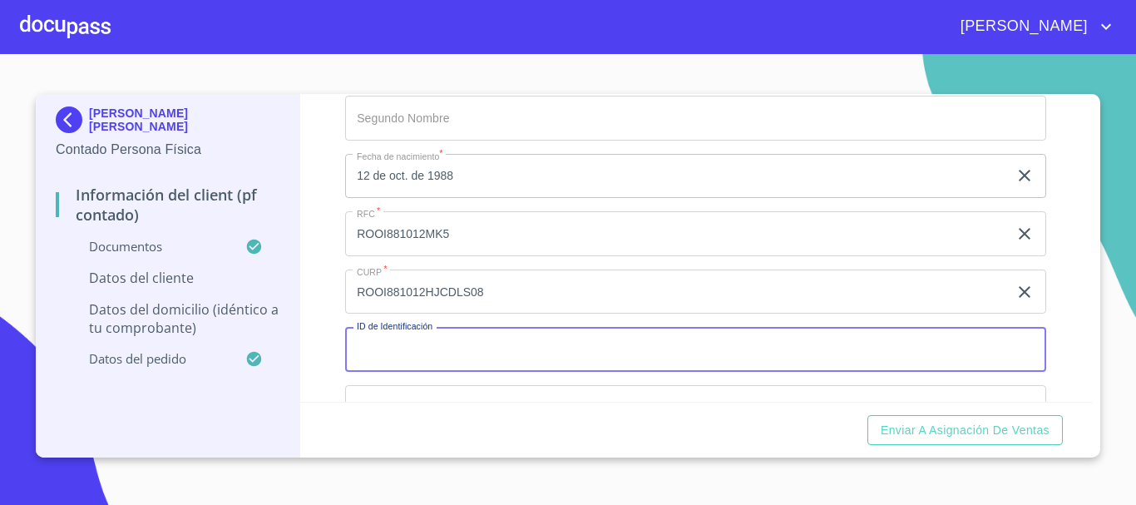
click at [548, 359] on input "Documento de identificación.   *" at bounding box center [695, 349] width 701 height 45
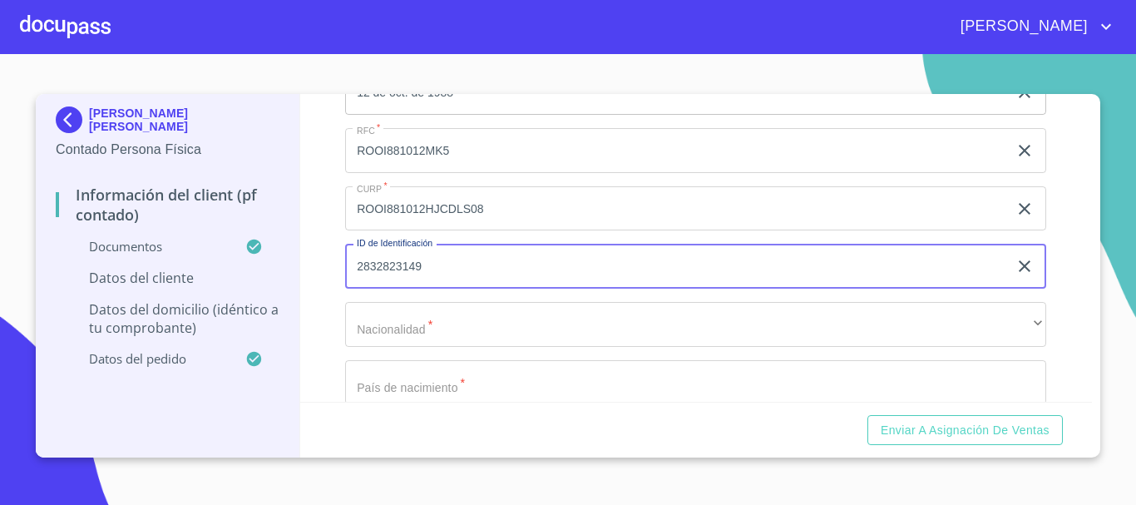
type input "2832823149"
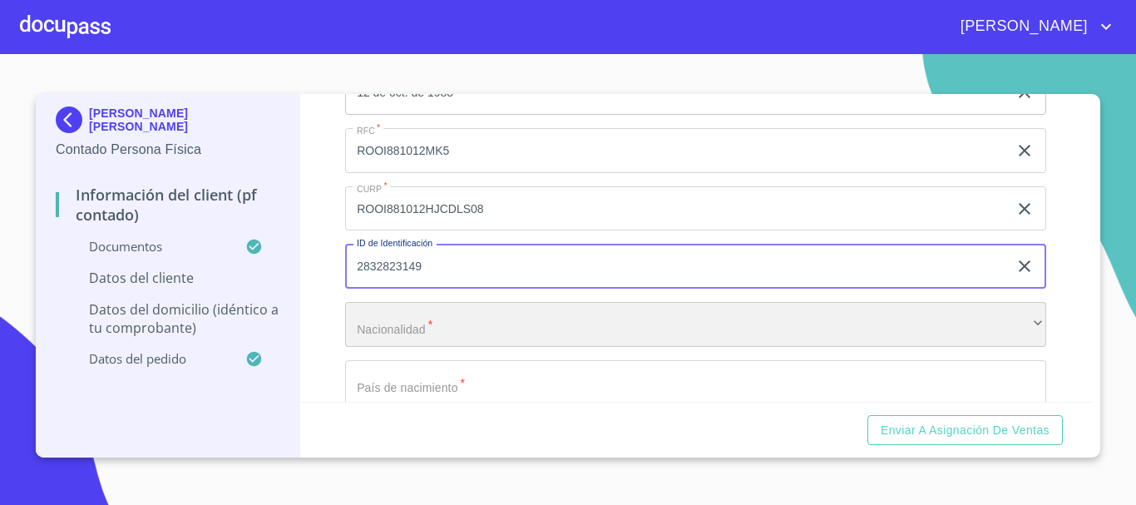
click at [548, 347] on div "​" at bounding box center [695, 324] width 701 height 45
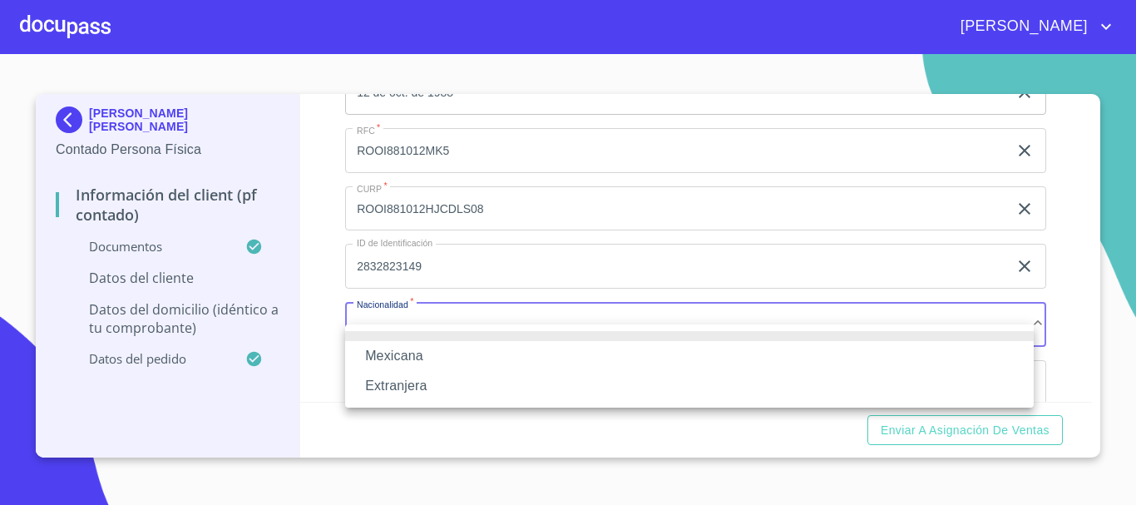
click at [466, 353] on li "Mexicana" at bounding box center [689, 356] width 689 height 30
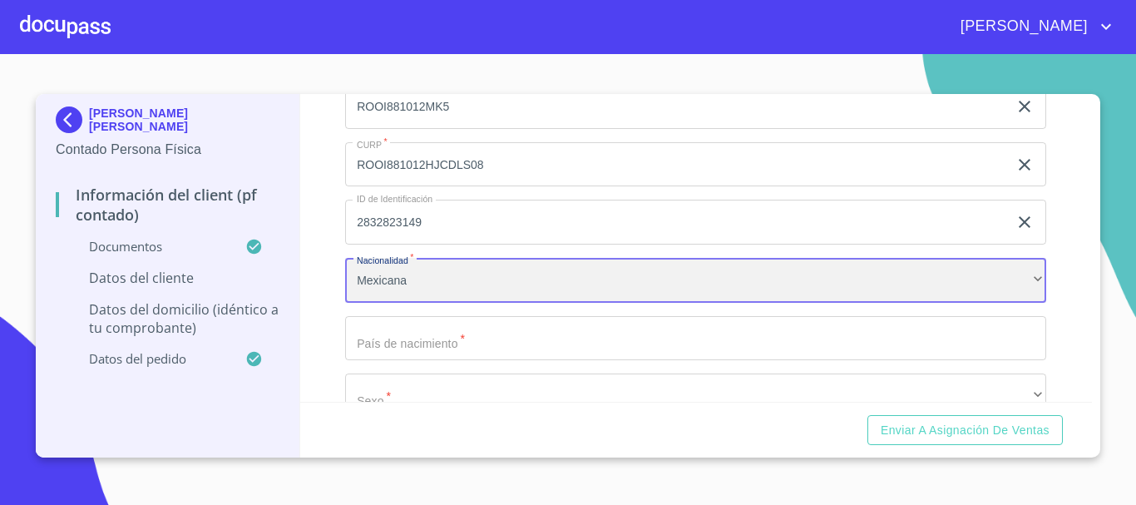
scroll to position [3621, 0]
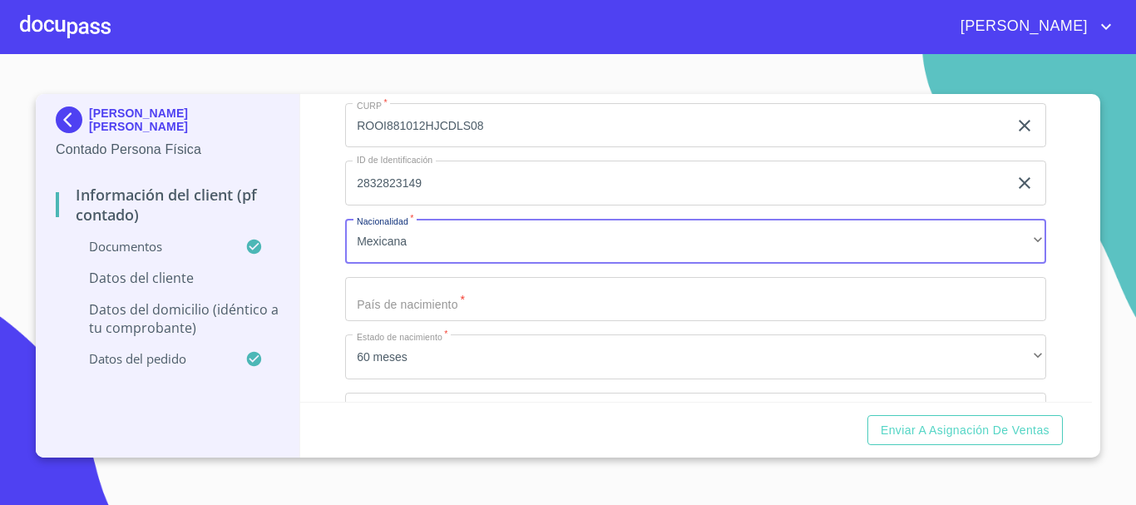
click at [492, 322] on input "Documento de identificación.   *" at bounding box center [695, 299] width 701 height 45
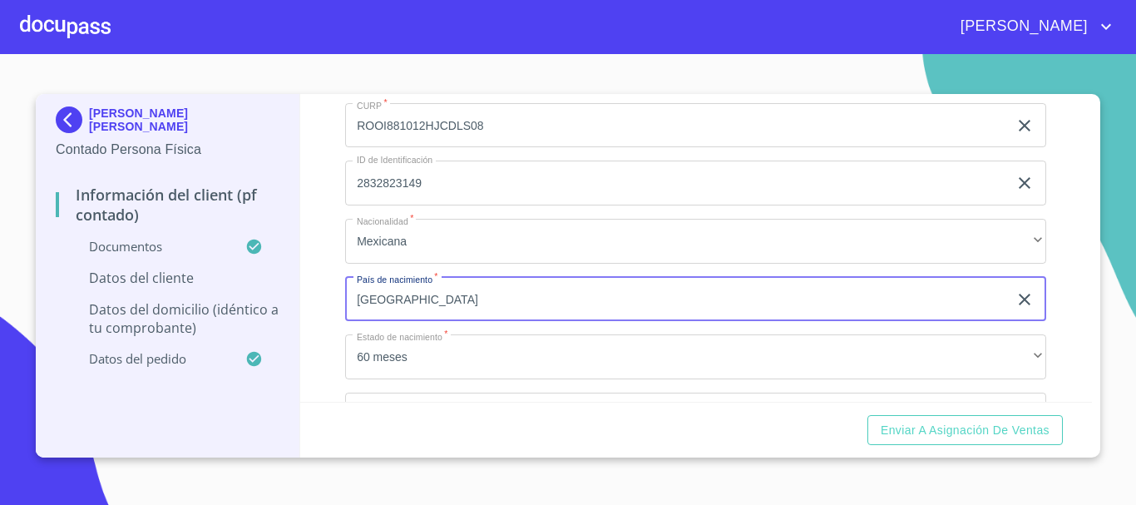
scroll to position [3704, 0]
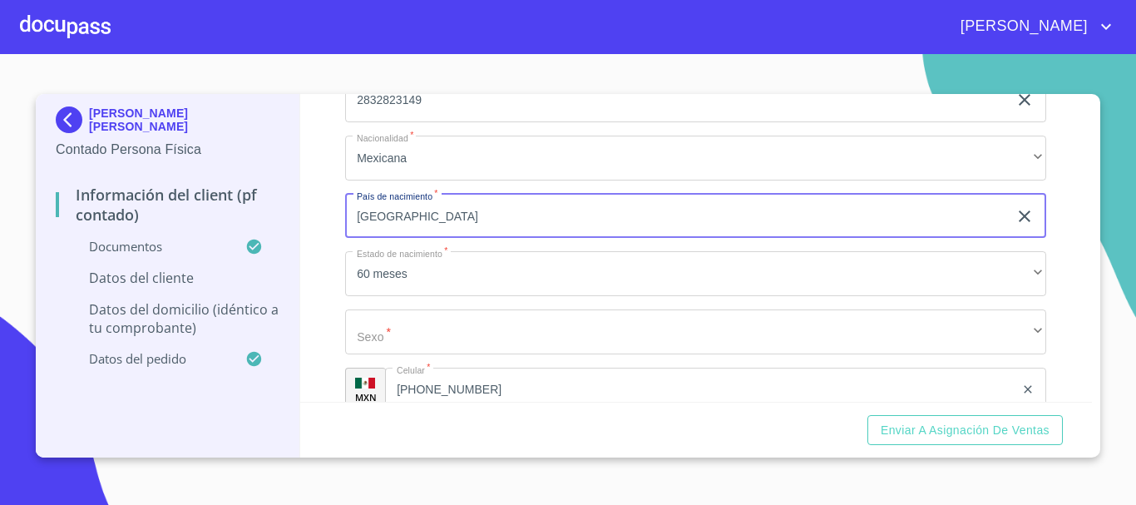
type input "[GEOGRAPHIC_DATA]"
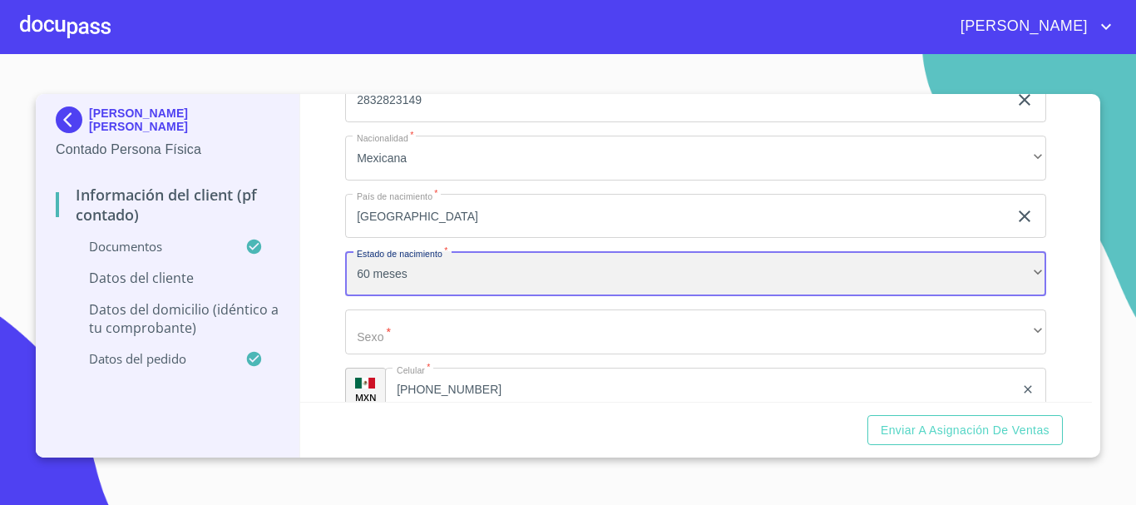
click at [489, 295] on div "60 meses" at bounding box center [695, 273] width 701 height 45
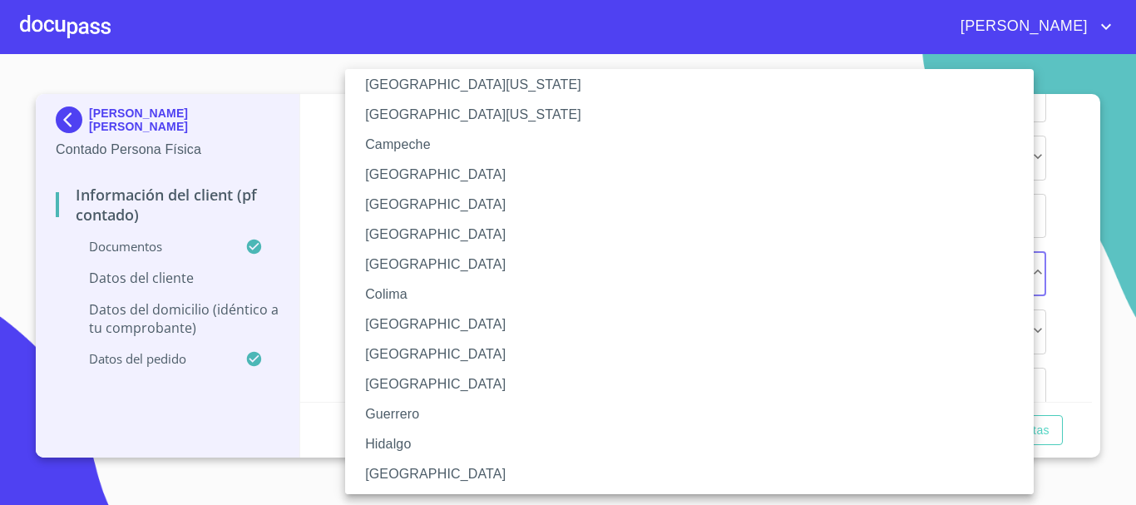
scroll to position [83, 0]
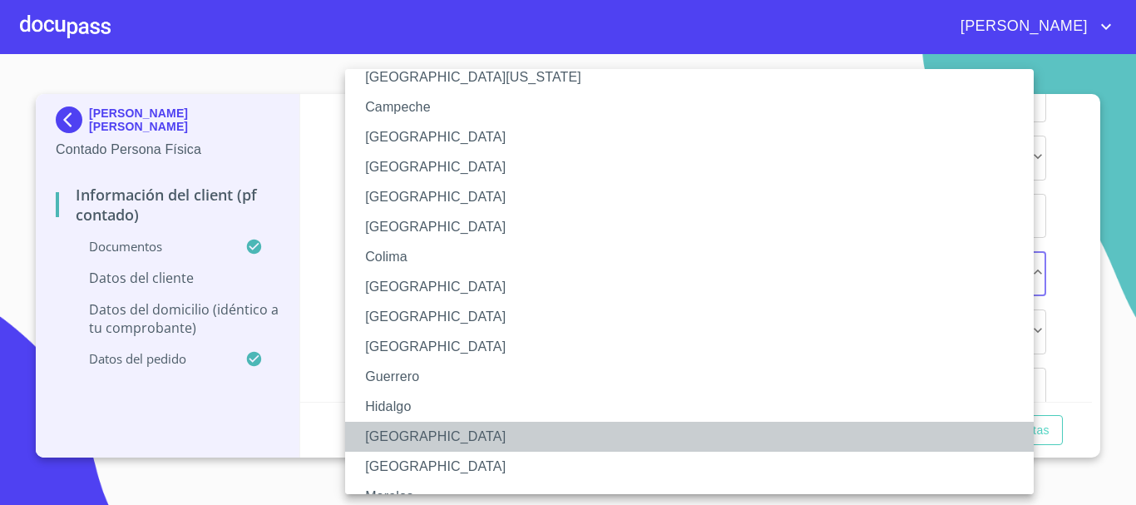
click at [414, 436] on li "[GEOGRAPHIC_DATA]" at bounding box center [695, 437] width 701 height 30
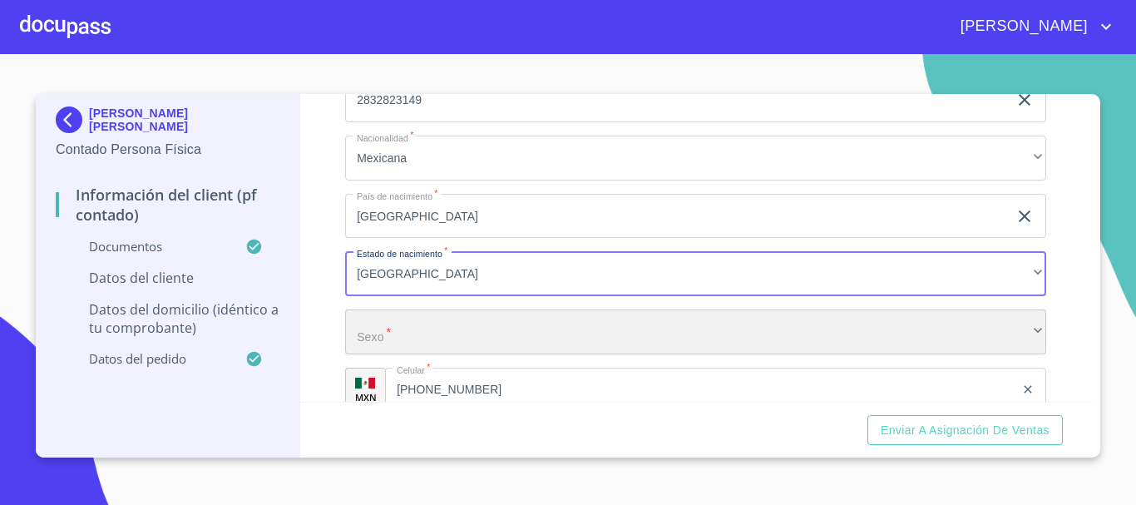
click at [462, 340] on div "​" at bounding box center [695, 331] width 701 height 45
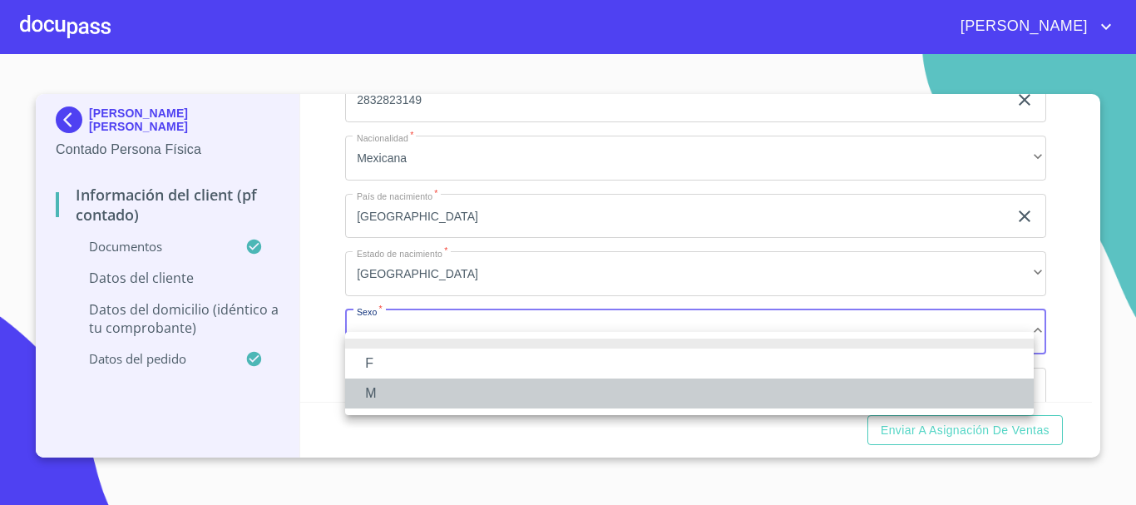
click at [447, 380] on li "M" at bounding box center [689, 394] width 689 height 30
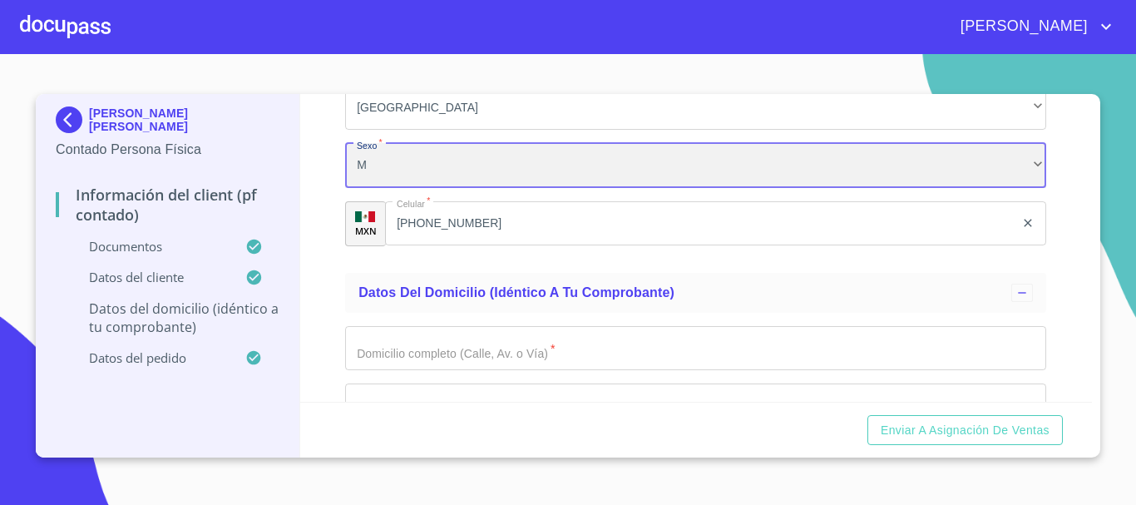
scroll to position [3953, 0]
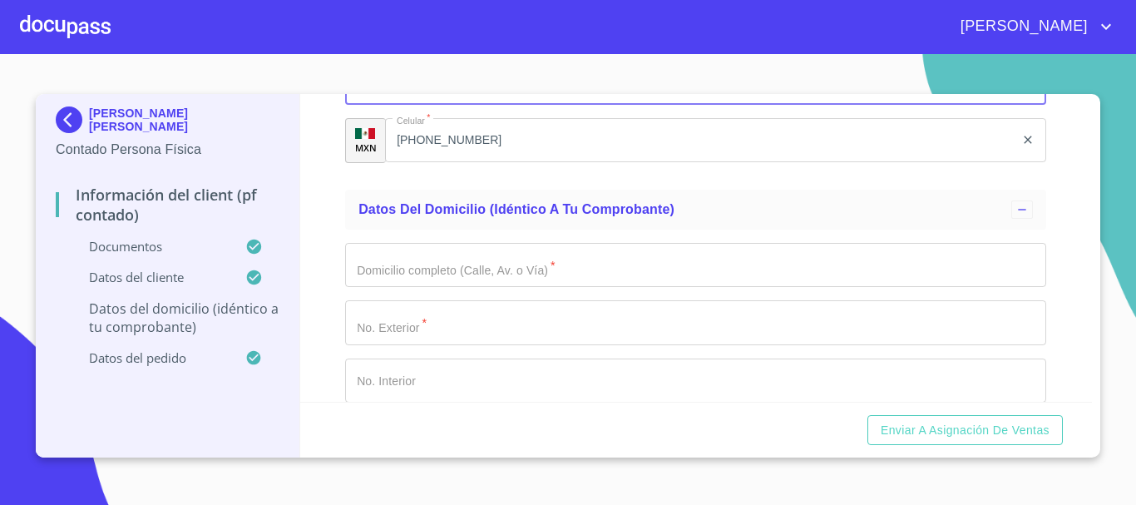
click at [482, 288] on input "Documento de identificación.   *" at bounding box center [695, 265] width 701 height 45
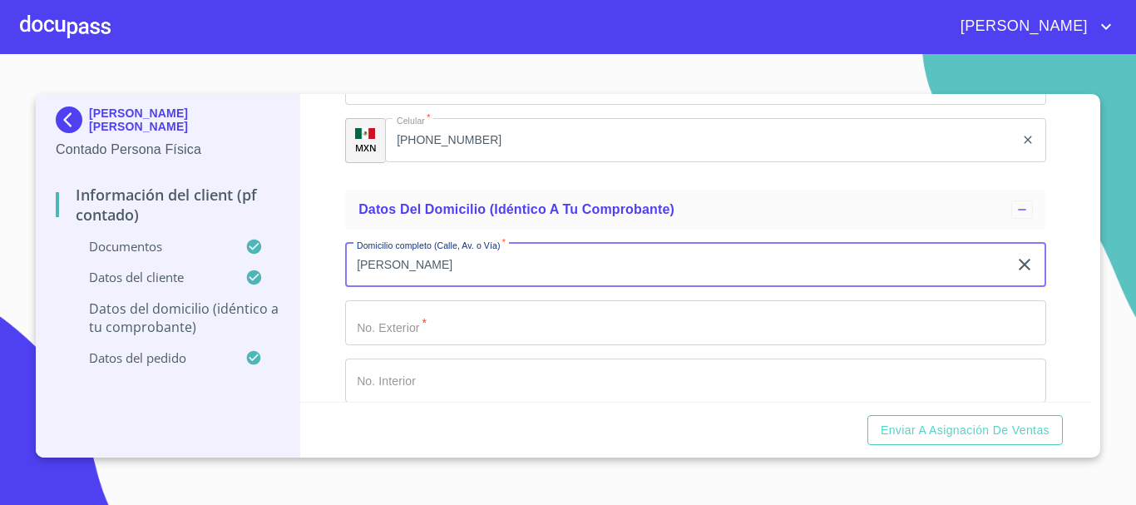
type input "[PERSON_NAME]"
click at [468, 343] on input "Documento de identificación.   *" at bounding box center [695, 322] width 701 height 45
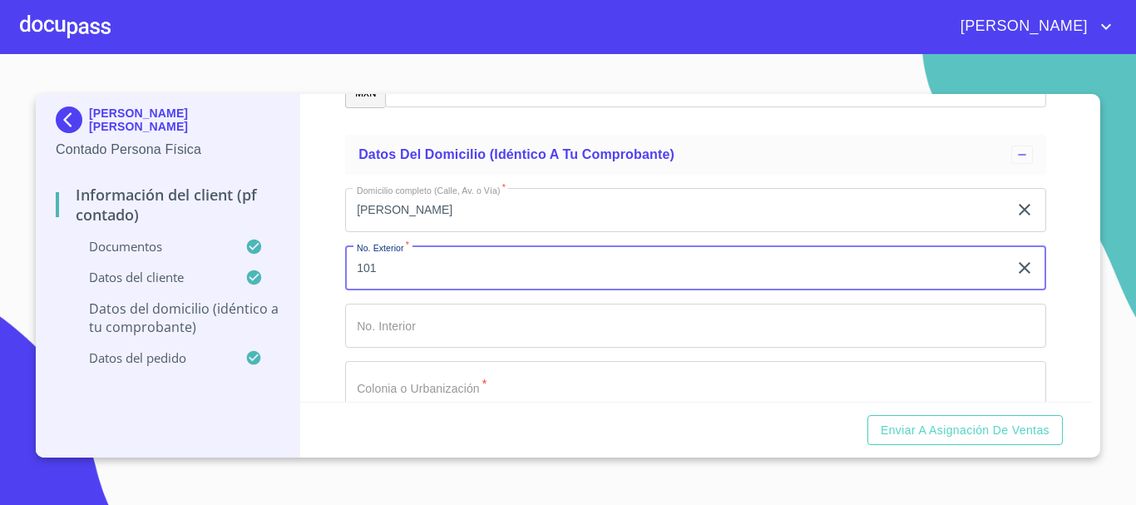
scroll to position [4037, 0]
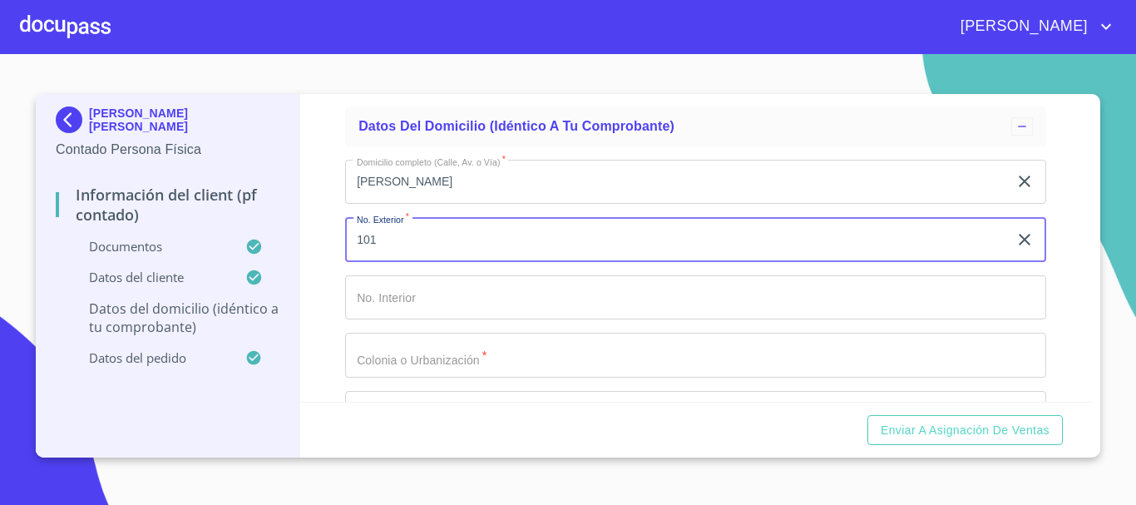
type input "101"
click at [468, 320] on input "Documento de identificación.   *" at bounding box center [695, 297] width 701 height 45
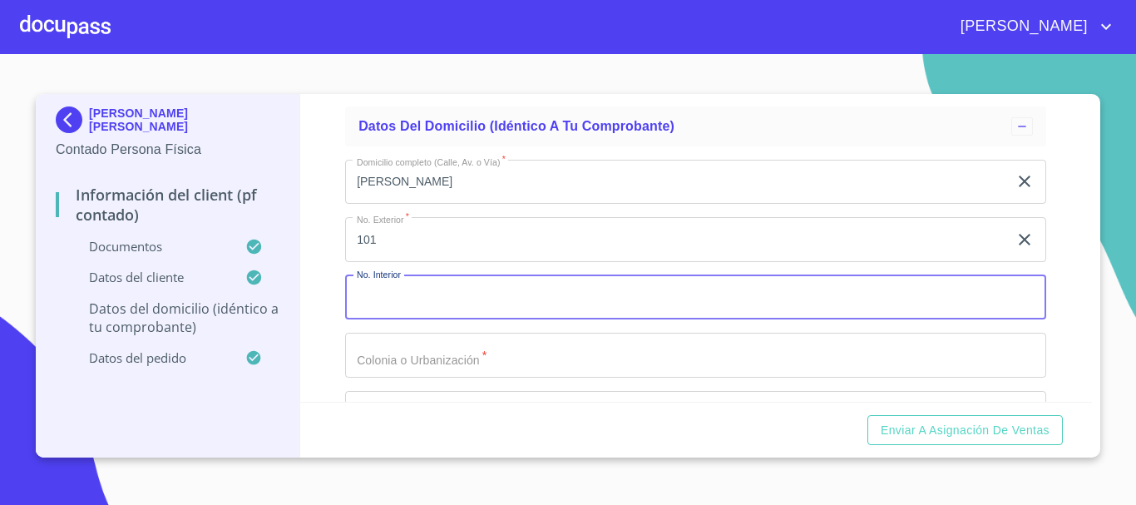
type input "a"
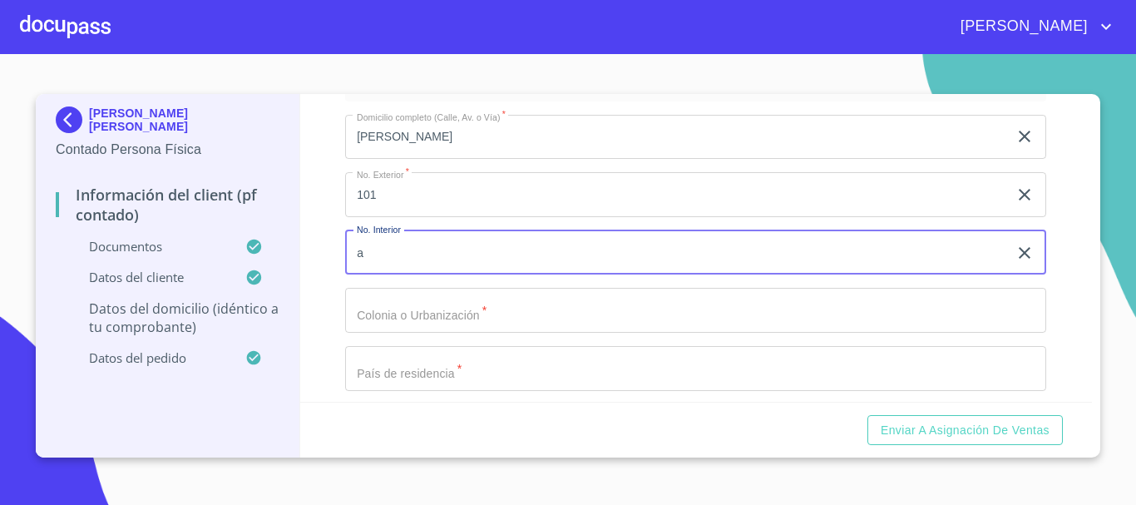
scroll to position [4120, 0]
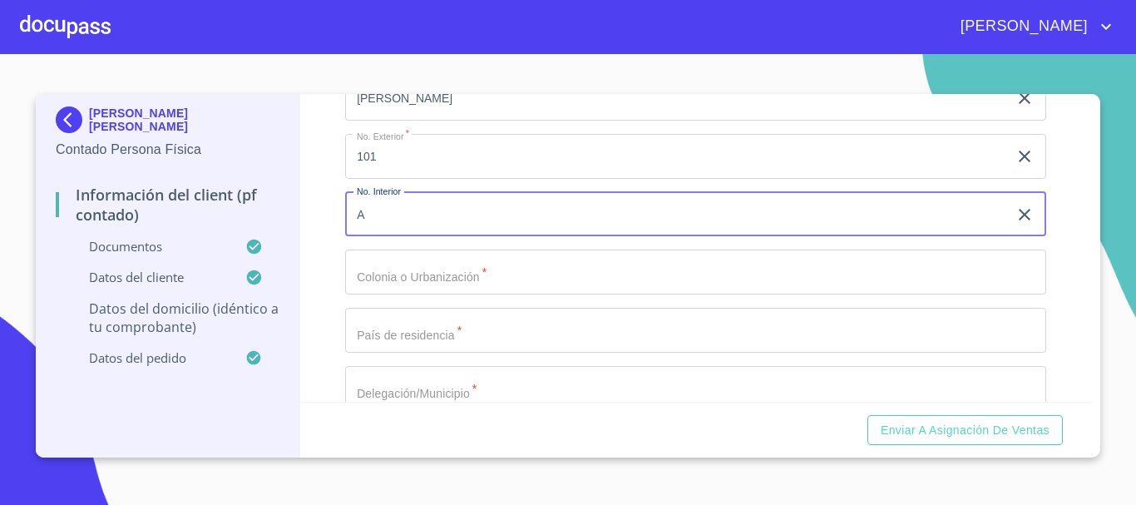
type input "A"
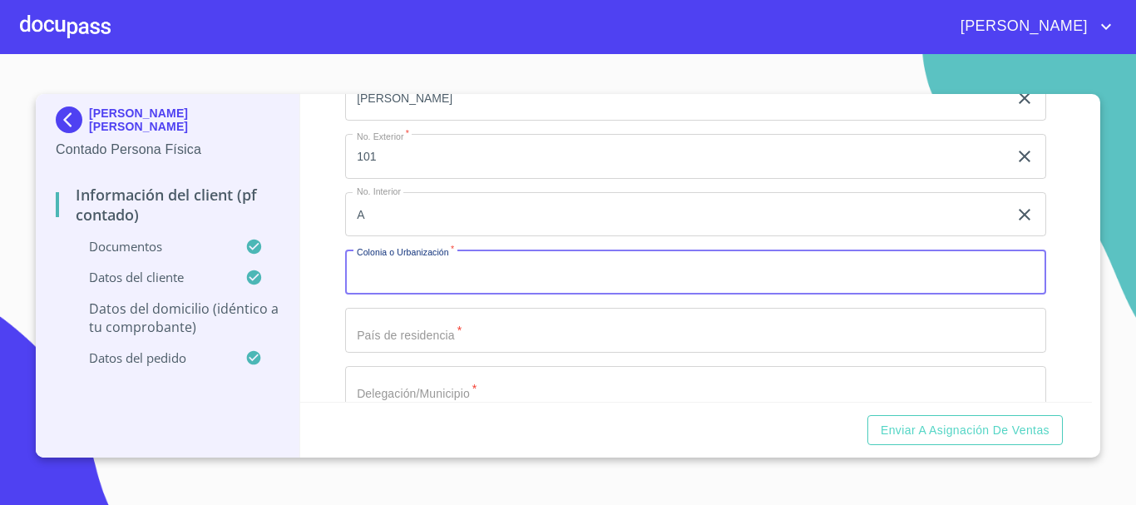
click at [468, 295] on input "Documento de identificación.   *" at bounding box center [695, 272] width 701 height 45
type input "STA [PERSON_NAME]"
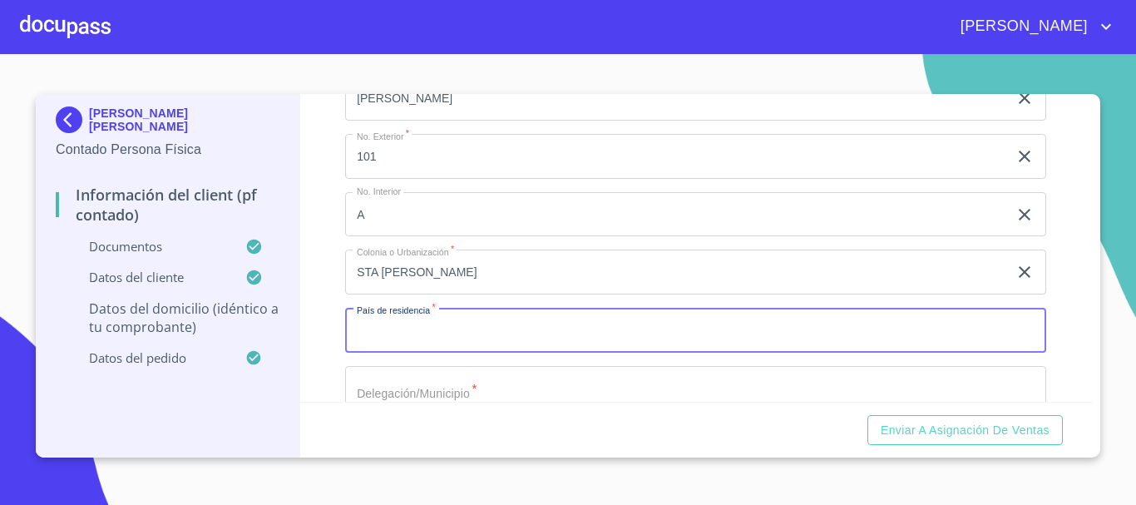
click at [482, 343] on input "Documento de identificación.   *" at bounding box center [695, 330] width 701 height 45
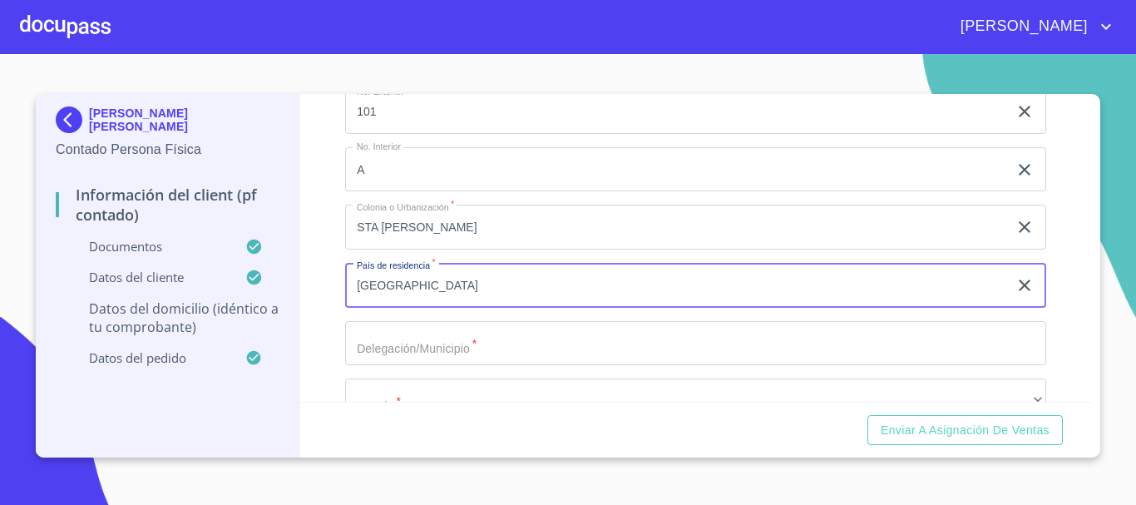
scroll to position [4203, 0]
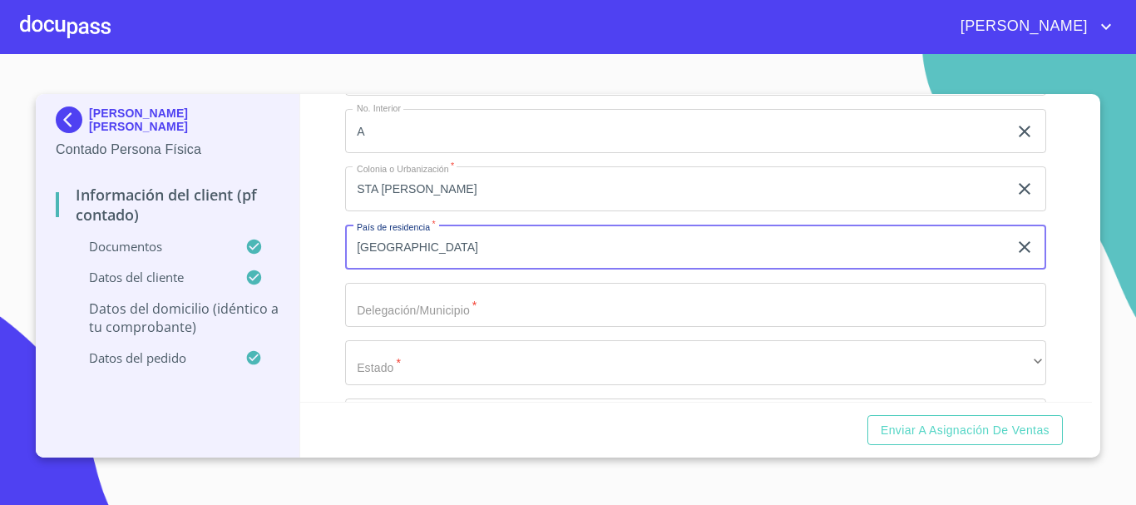
type input "[GEOGRAPHIC_DATA]"
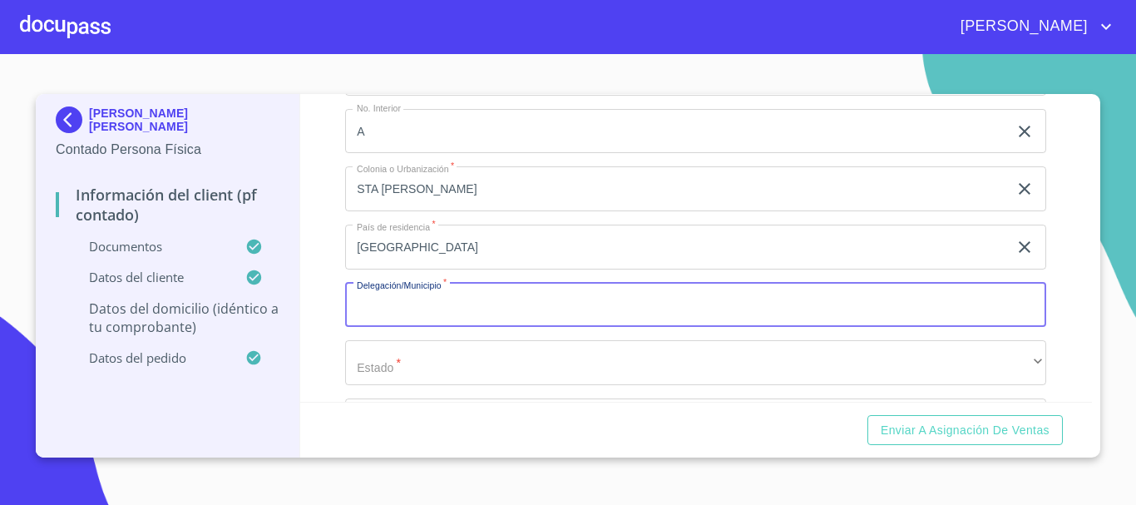
click at [484, 328] on input "Documento de identificación.   *" at bounding box center [695, 305] width 701 height 45
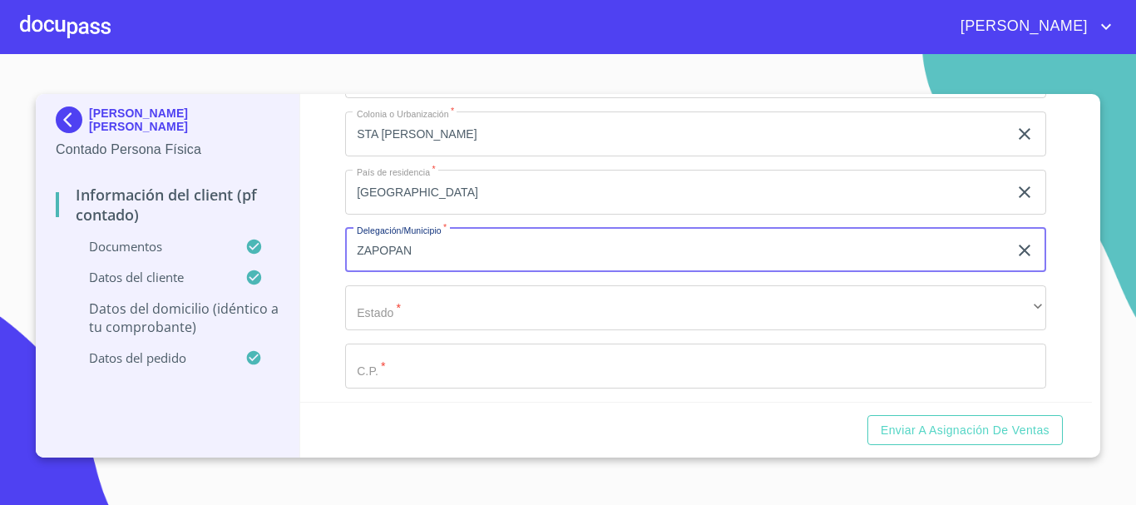
scroll to position [4286, 0]
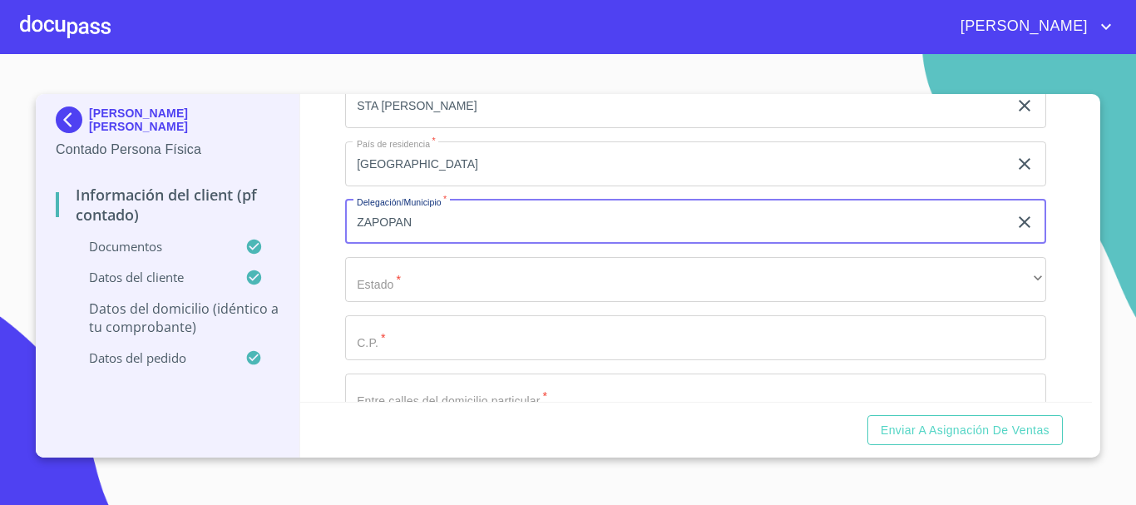
type input "ZAPOPAN"
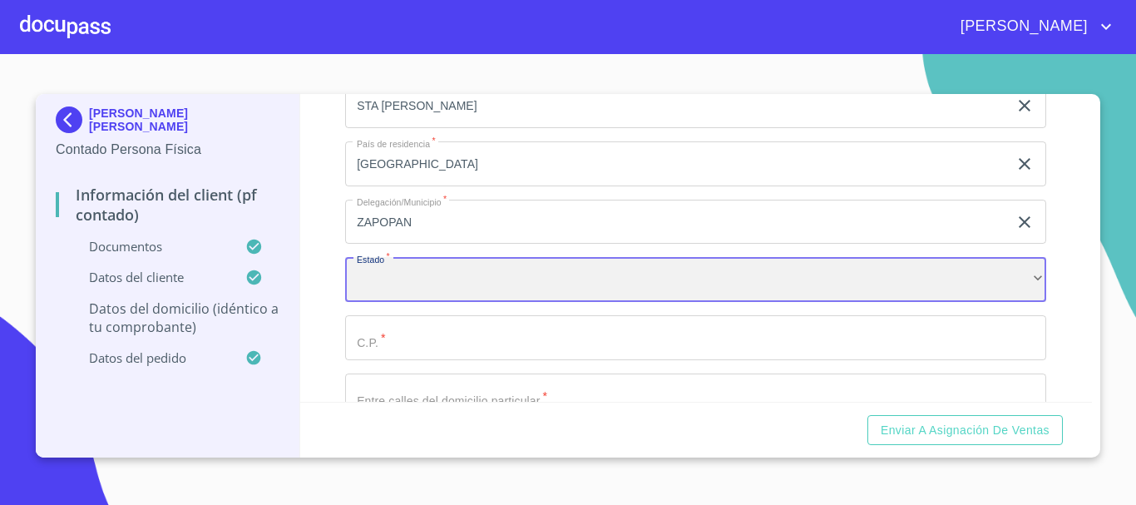
click at [484, 299] on div "​" at bounding box center [695, 279] width 701 height 45
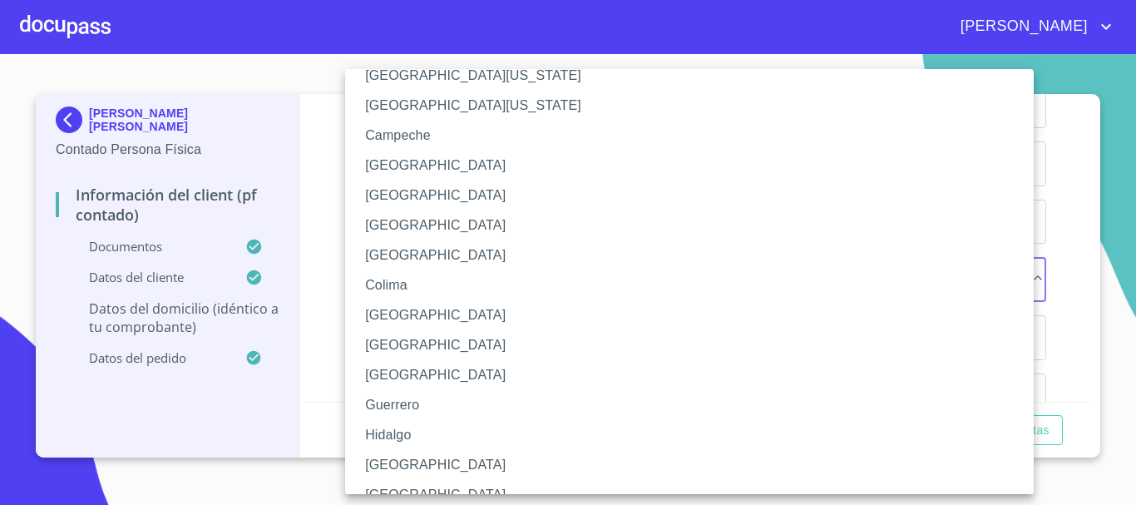
scroll to position [83, 0]
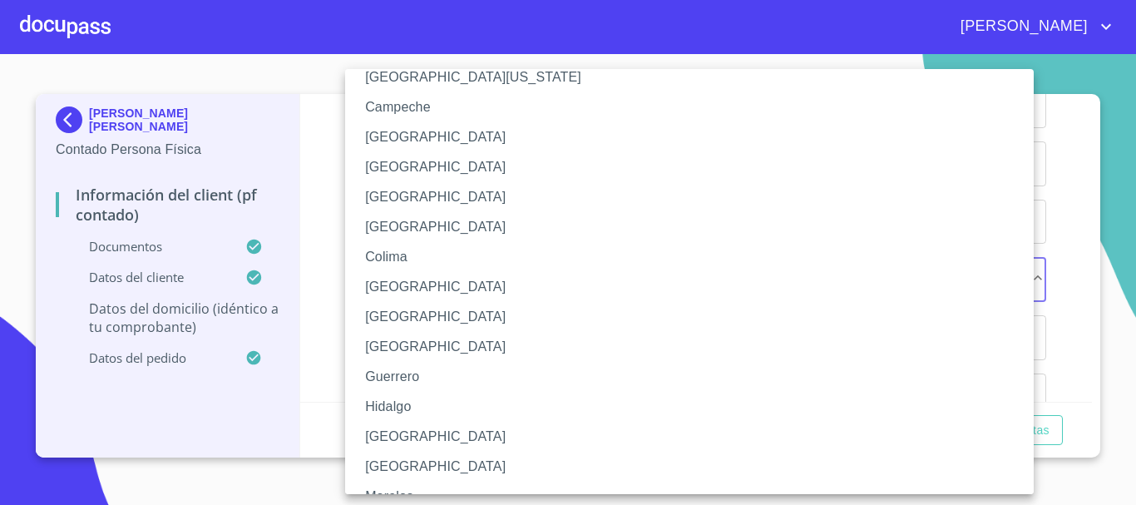
click at [426, 428] on li "[GEOGRAPHIC_DATA]" at bounding box center [695, 437] width 701 height 30
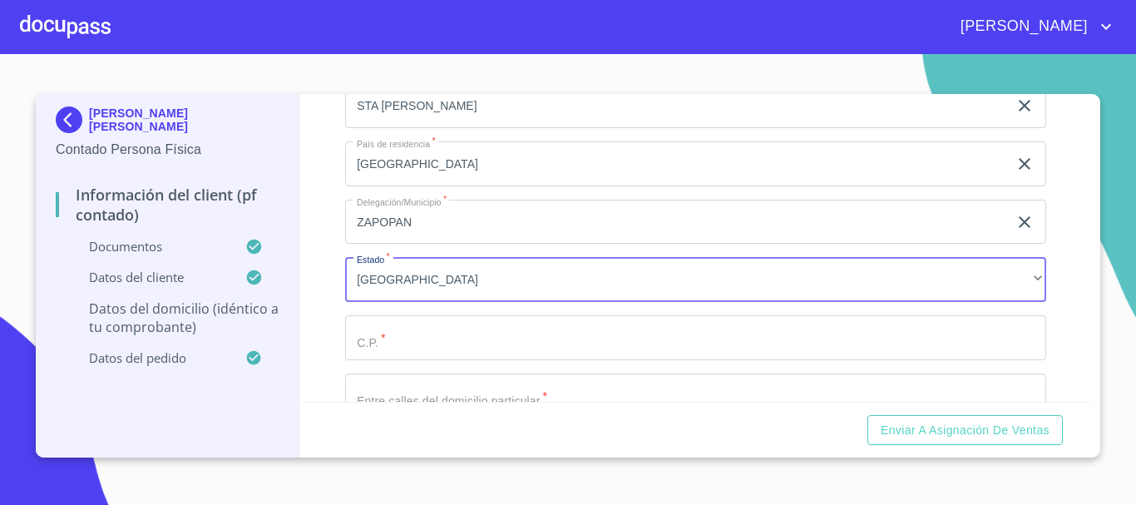
click at [432, 360] on input "Documento de identificación.   *" at bounding box center [695, 337] width 701 height 45
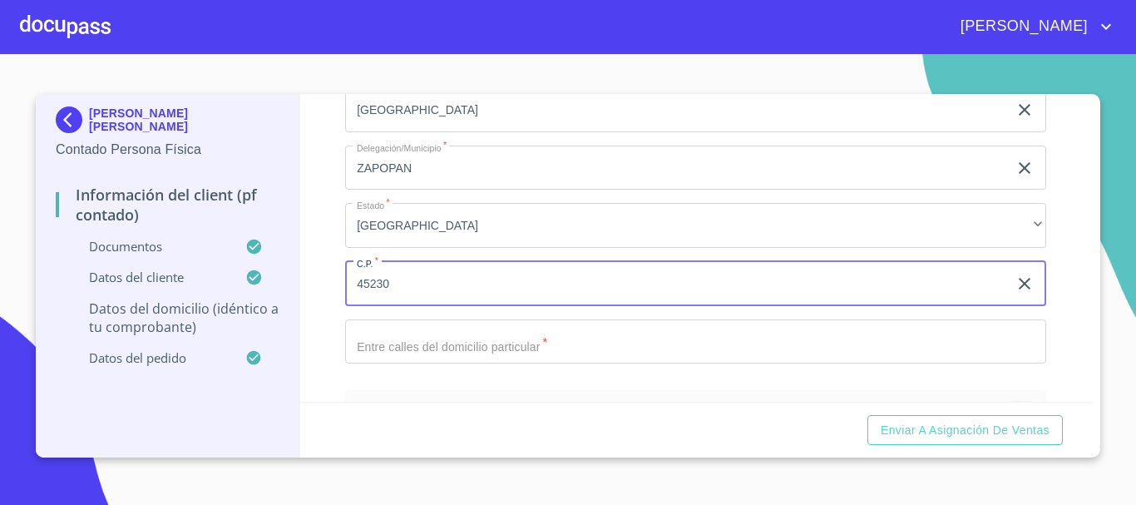
scroll to position [4369, 0]
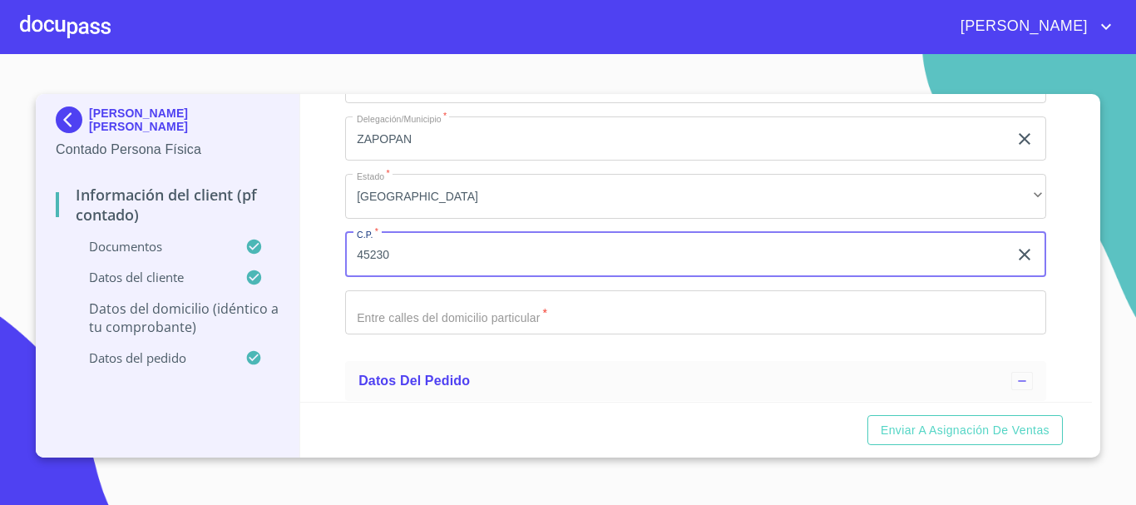
type input "45230"
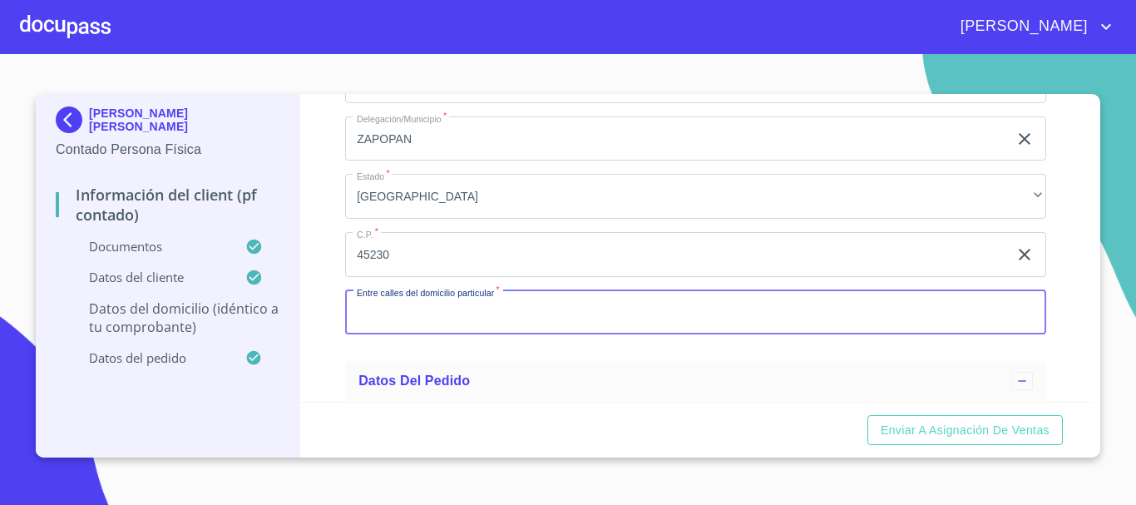
click at [438, 335] on input "Documento de identificación.   *" at bounding box center [695, 312] width 701 height 45
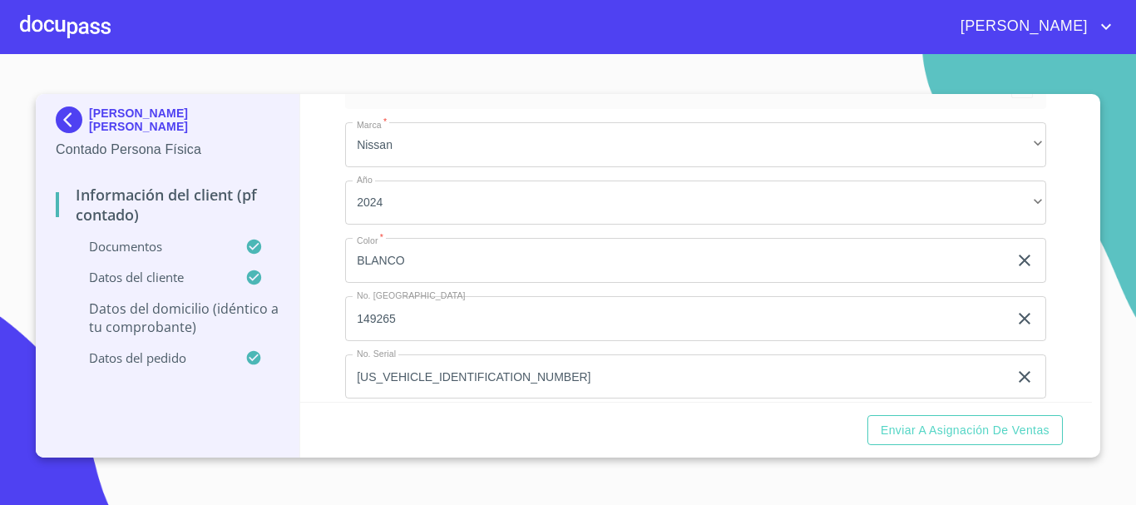
scroll to position [4698, 0]
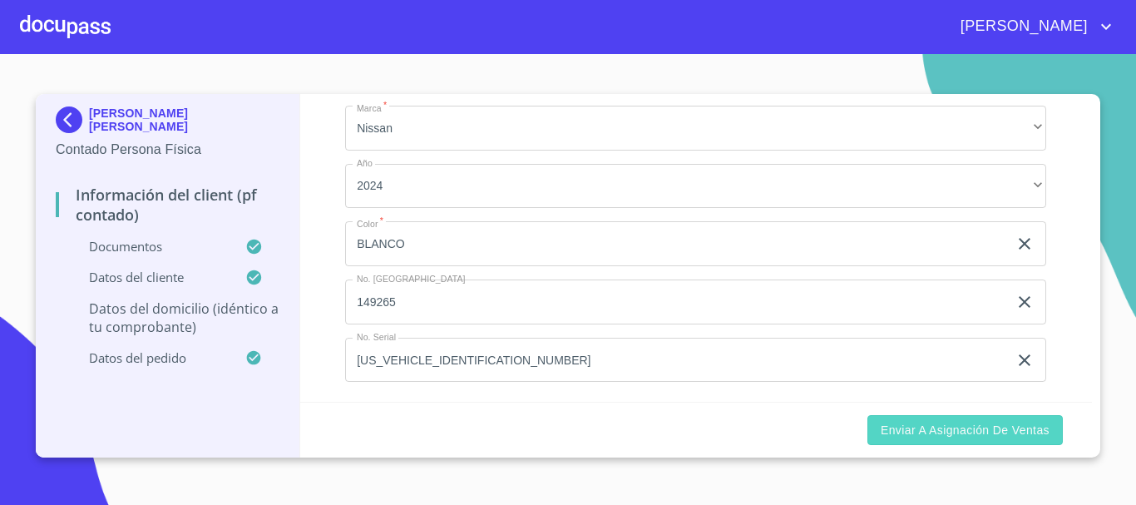
type input "5 [PERSON_NAME] Y PRIMAVERA"
click at [929, 423] on span "Enviar a Asignación de Ventas" at bounding box center [965, 430] width 169 height 21
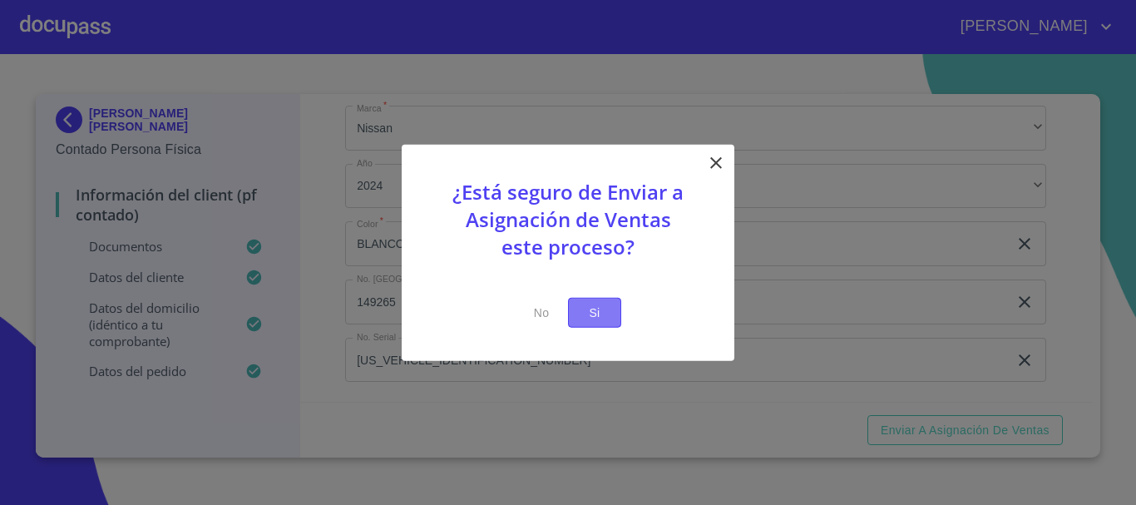
click at [601, 314] on span "Si" at bounding box center [595, 312] width 27 height 21
